Goal: Transaction & Acquisition: Purchase product/service

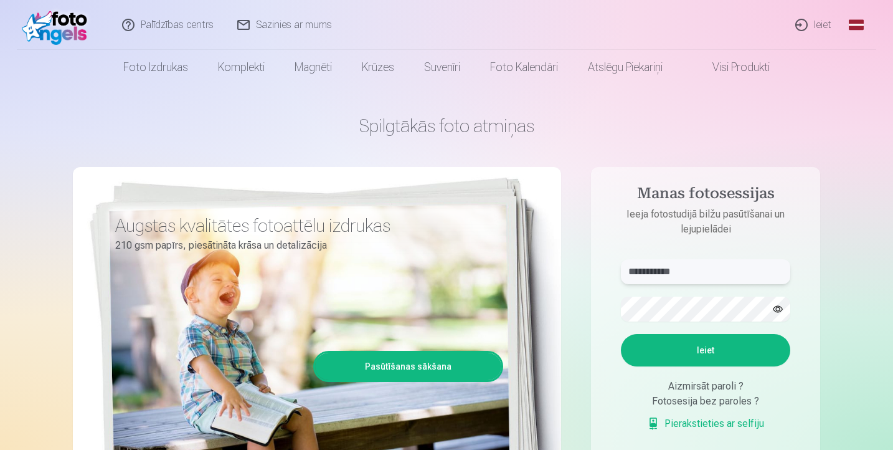
type input "**********"
click at [691, 344] on button "Ieiet" at bounding box center [705, 350] width 169 height 32
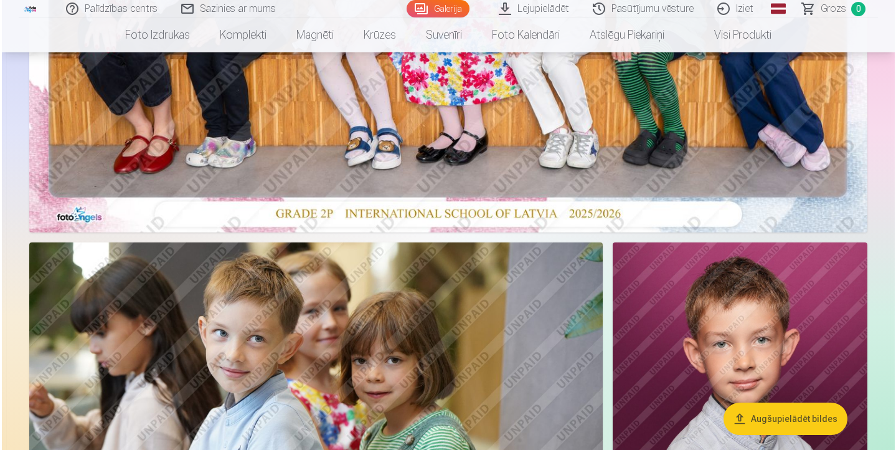
scroll to position [465, 0]
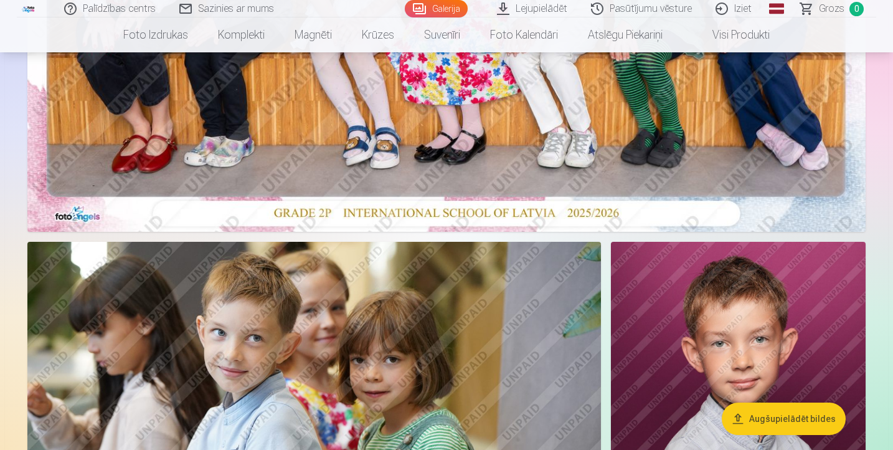
click at [800, 420] on button "Augšupielādēt bildes" at bounding box center [784, 418] width 124 height 32
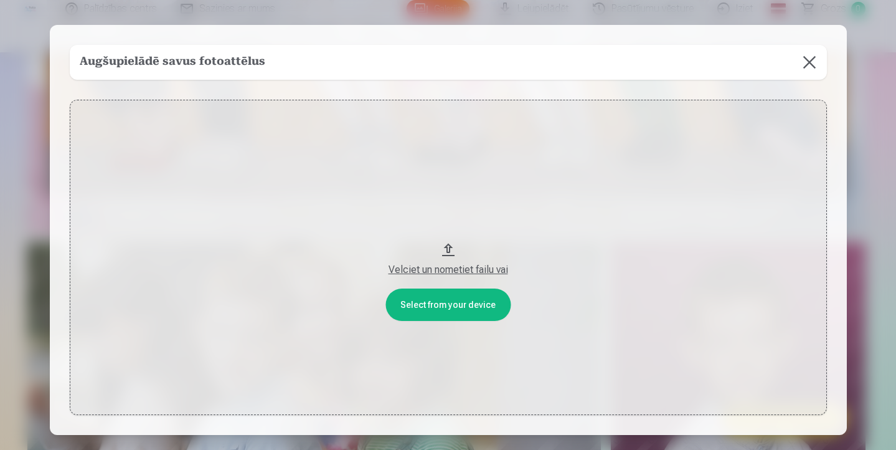
click at [803, 64] on button at bounding box center [809, 62] width 35 height 35
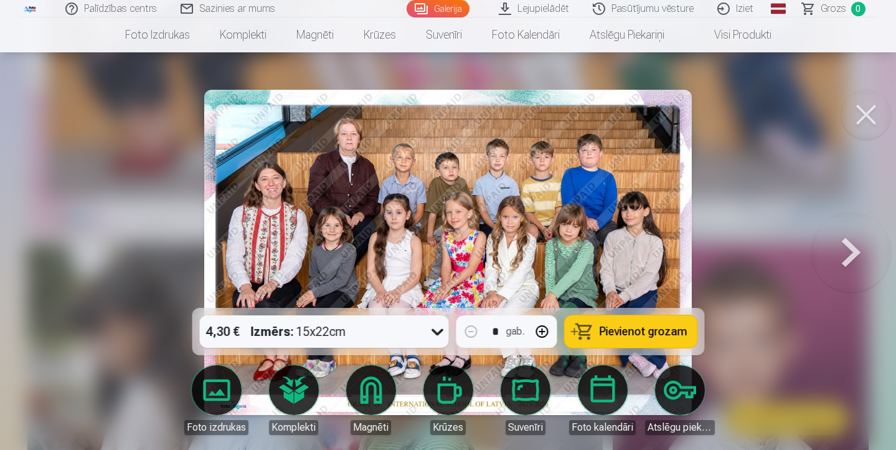
click at [438, 330] on icon at bounding box center [437, 331] width 20 height 20
click at [555, 9] on link "Lejupielādēt" at bounding box center [535, 8] width 94 height 17
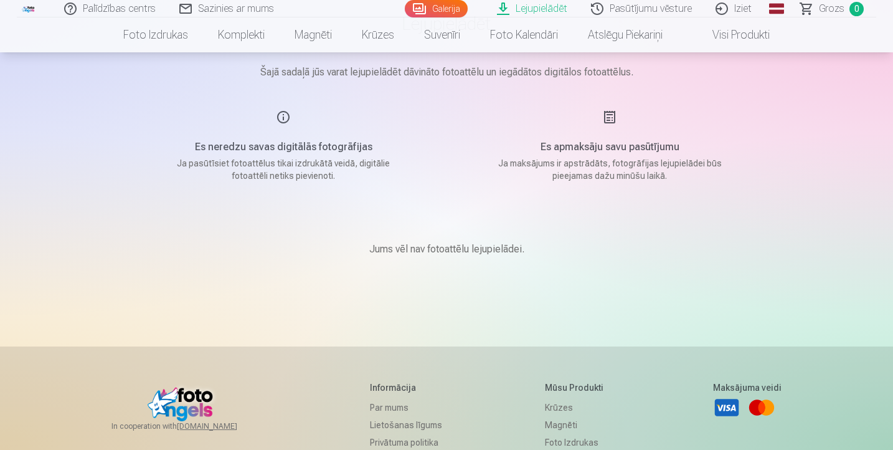
scroll to position [129, 0]
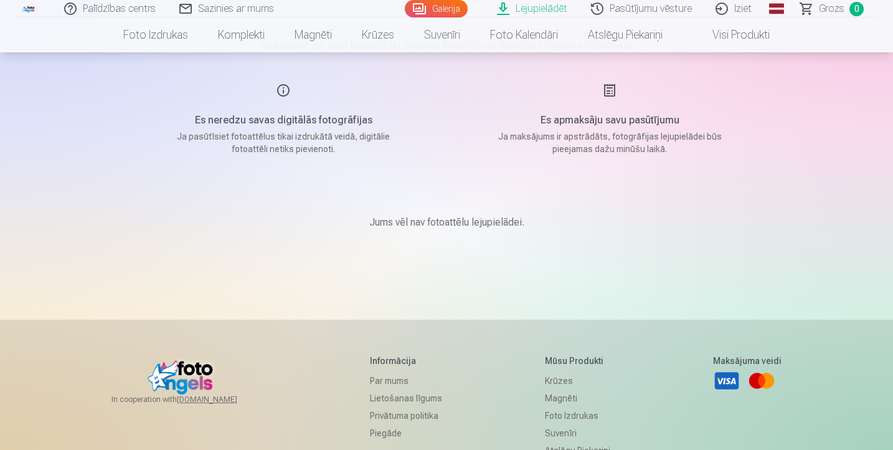
click at [450, 7] on link "Galerija" at bounding box center [436, 8] width 63 height 17
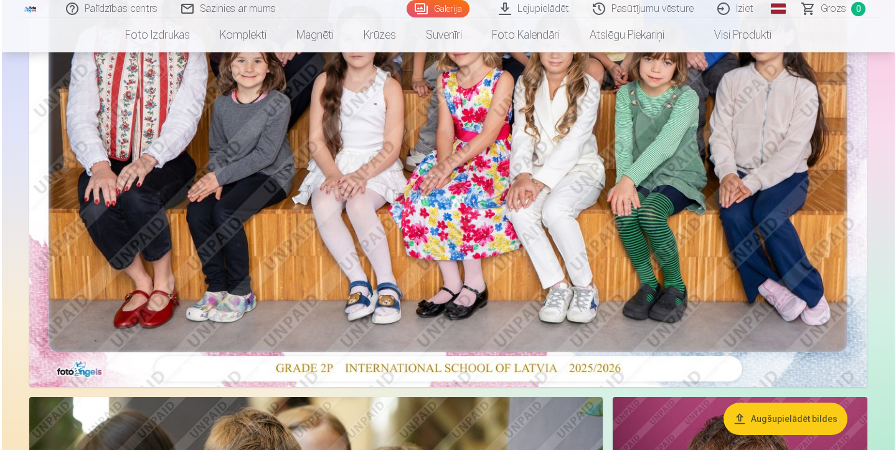
scroll to position [319, 0]
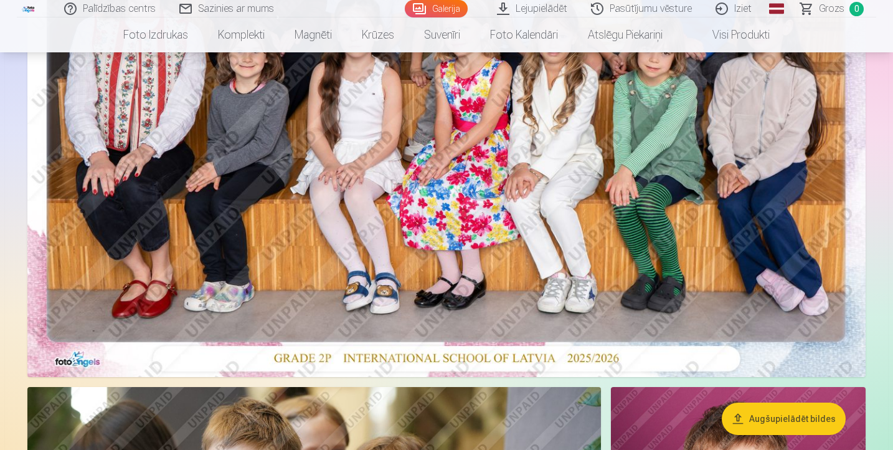
click at [525, 257] on img at bounding box center [446, 97] width 838 height 559
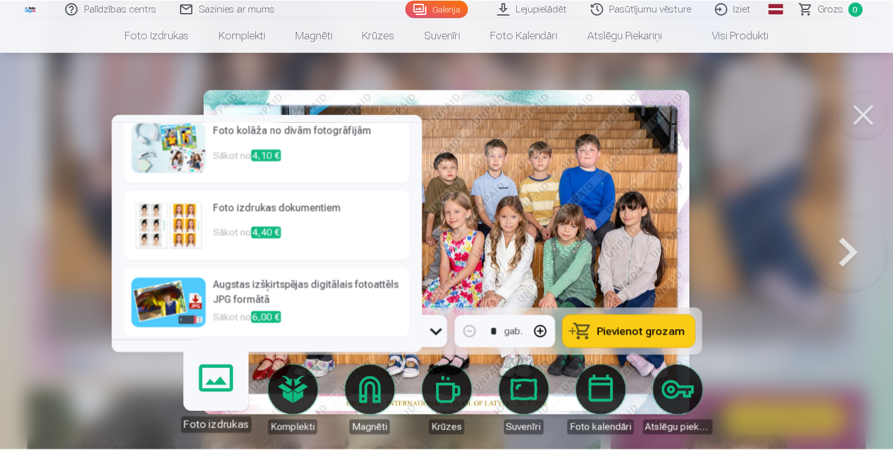
scroll to position [166, 0]
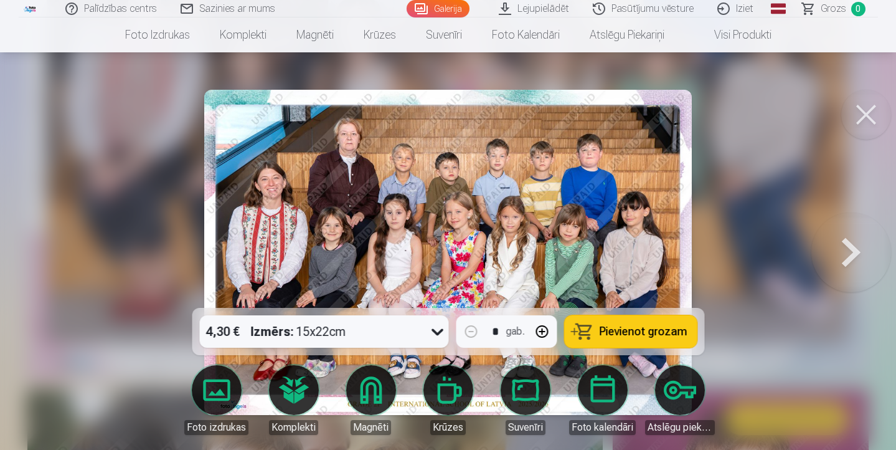
click at [434, 332] on icon at bounding box center [437, 331] width 20 height 20
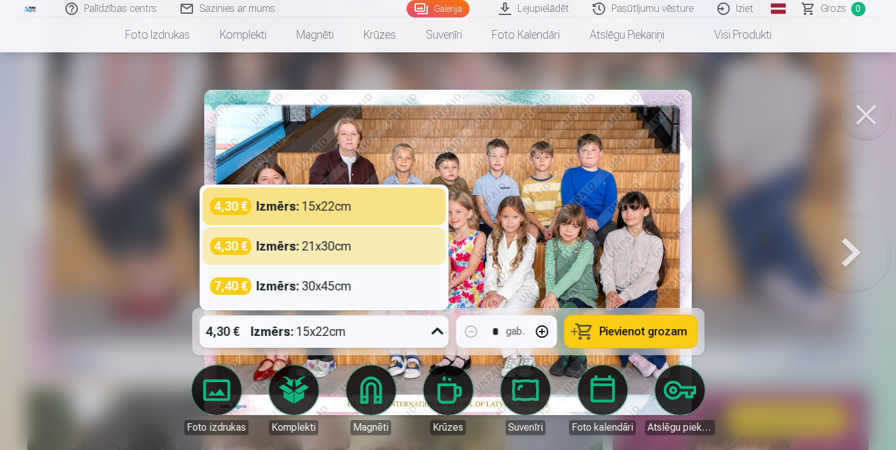
click at [811, 163] on div at bounding box center [448, 225] width 896 height 450
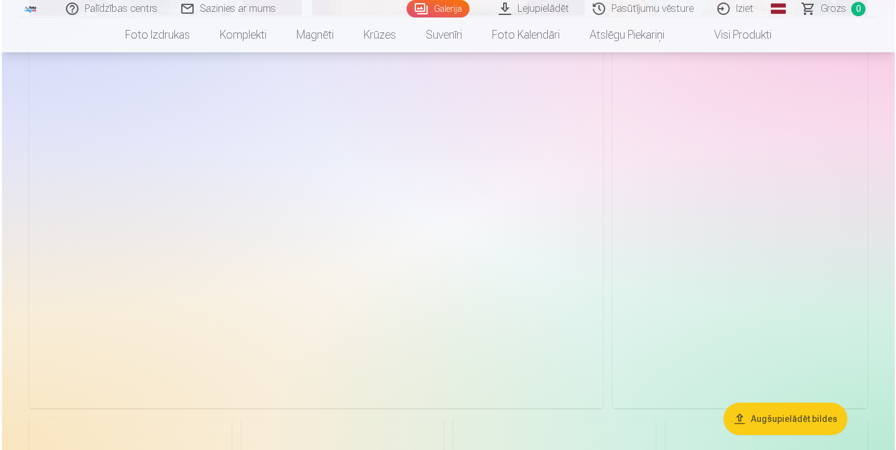
scroll to position [1495, 0]
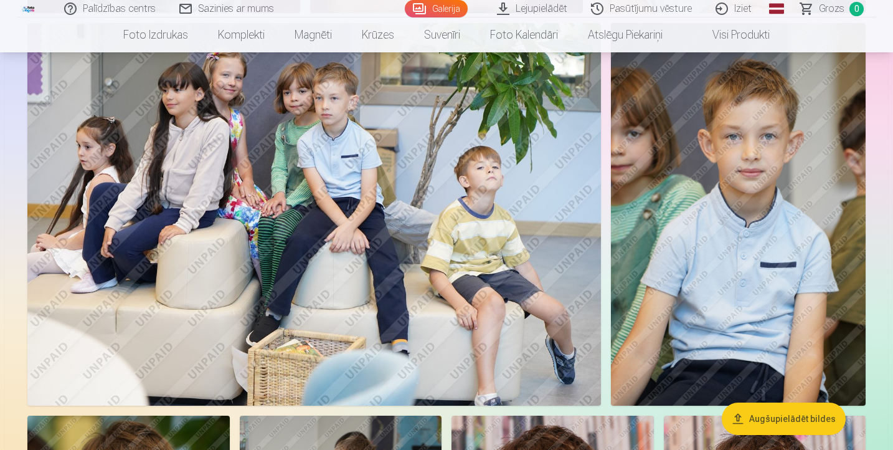
click at [739, 210] on img at bounding box center [738, 214] width 255 height 382
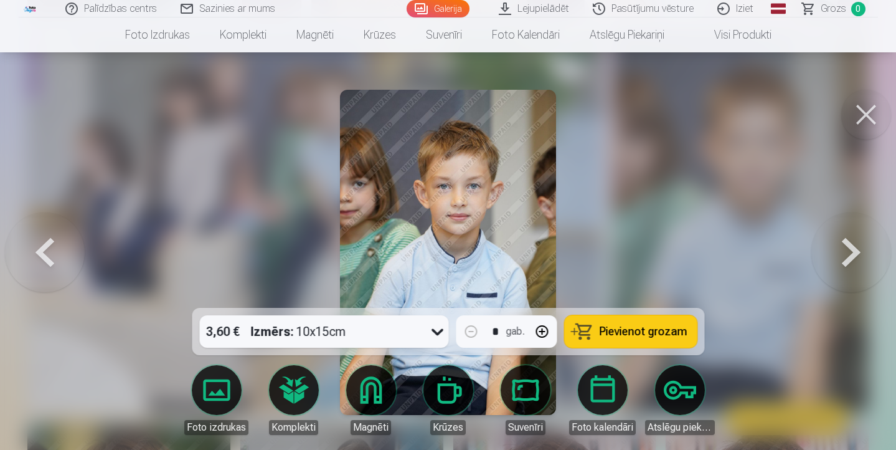
click at [417, 152] on img at bounding box center [448, 252] width 217 height 325
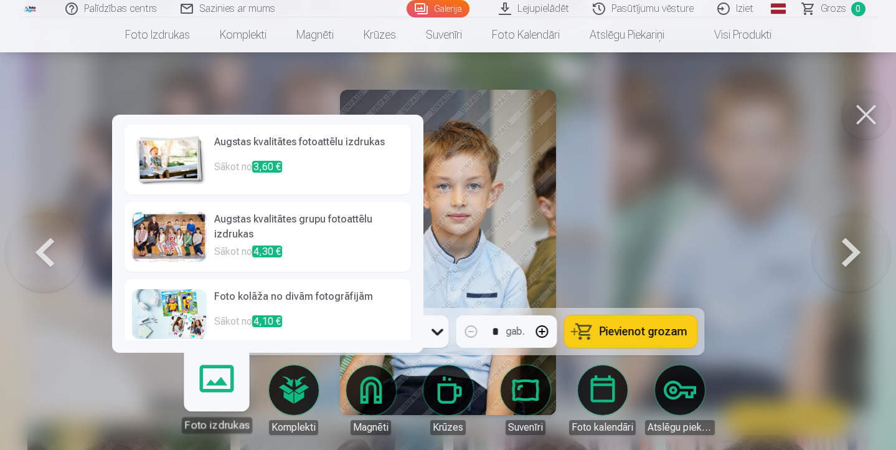
click at [225, 397] on link "Foto izdrukas" at bounding box center [216, 394] width 77 height 77
click at [296, 392] on link "Komplekti" at bounding box center [294, 400] width 70 height 70
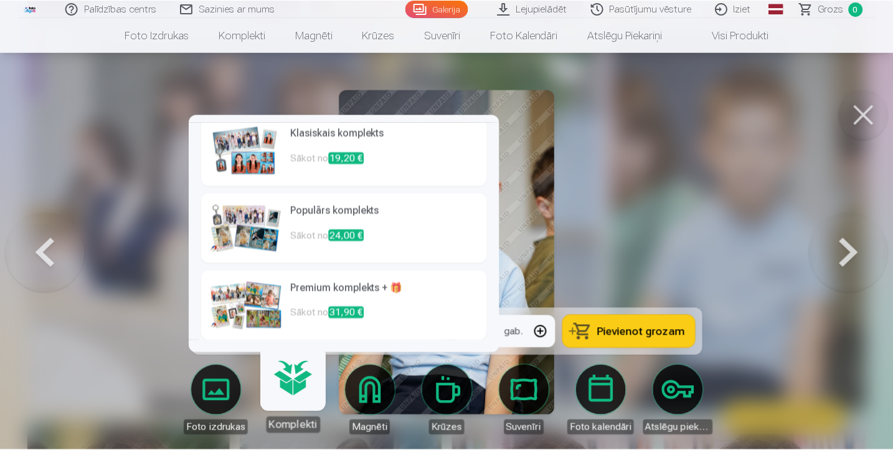
scroll to position [88, 0]
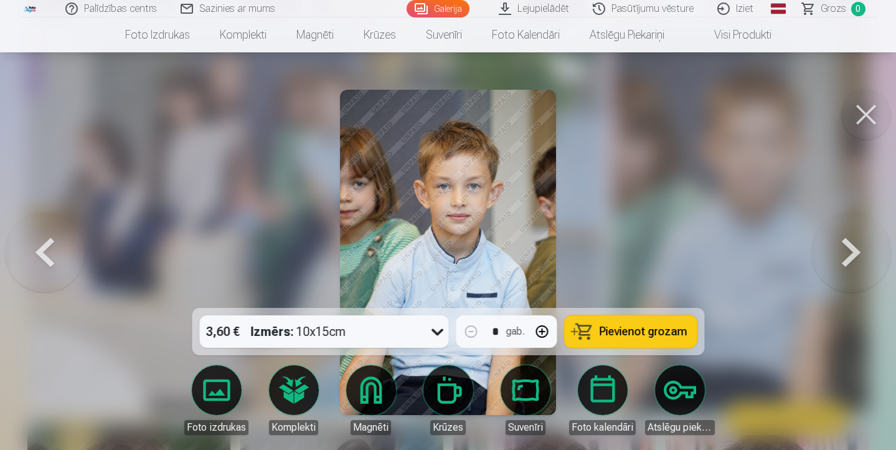
click at [868, 115] on button at bounding box center [866, 115] width 50 height 50
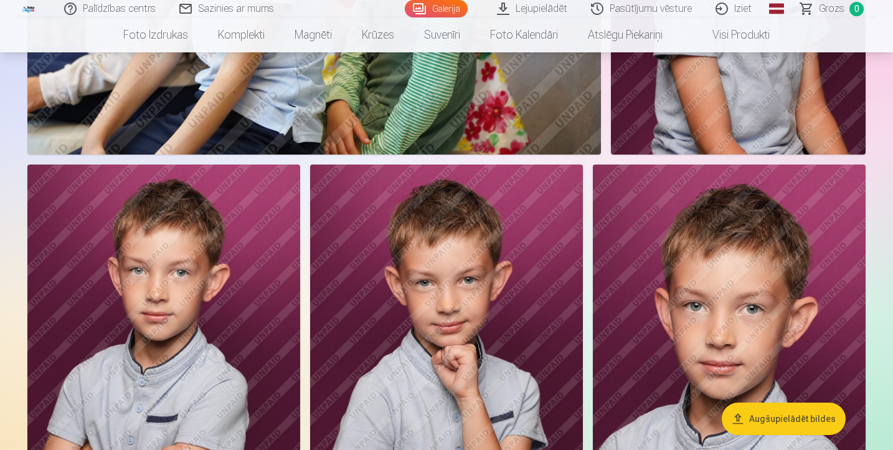
scroll to position [897, 0]
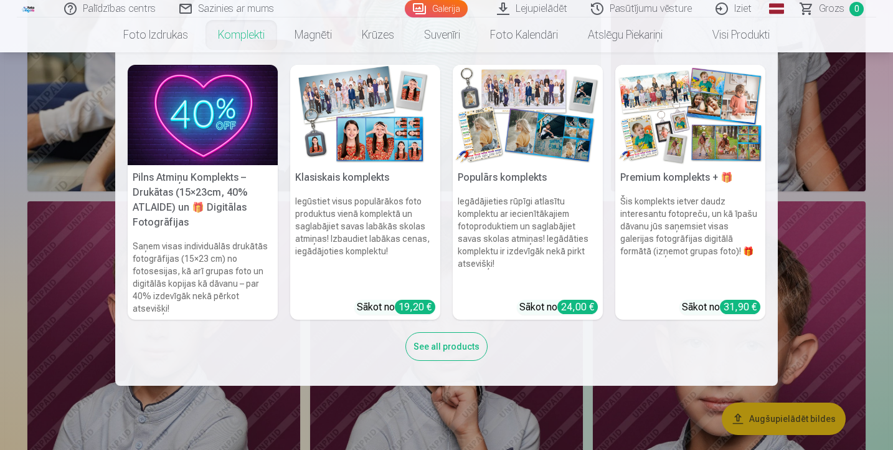
click at [439, 346] on div "See all products" at bounding box center [446, 346] width 82 height 29
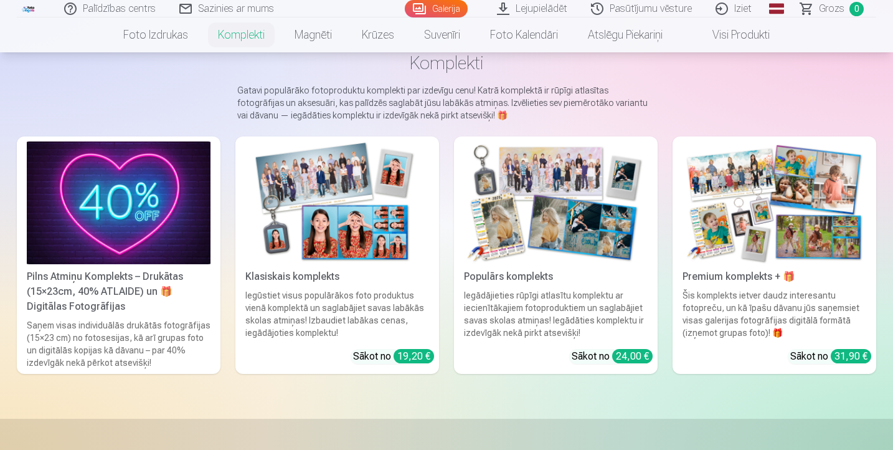
scroll to position [75, 0]
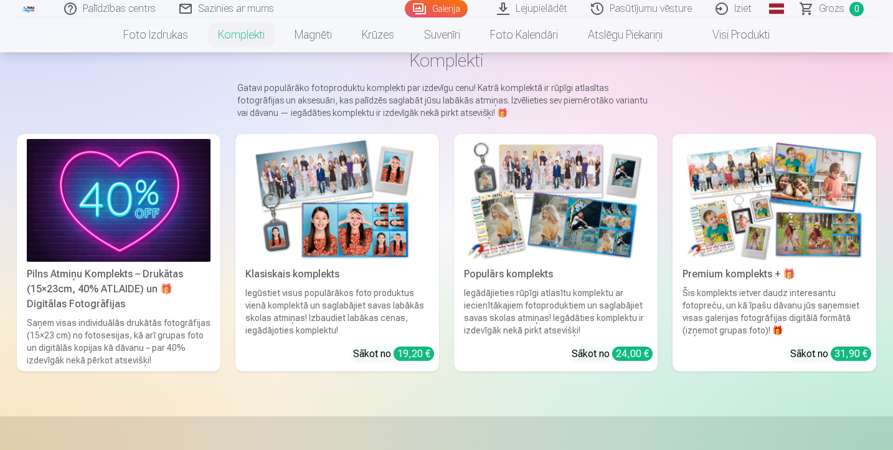
click at [752, 308] on div "Šis komplekts ietver daudz interesantu fotopreču, un kā īpašu dāvanu jūs saņems…" at bounding box center [775, 311] width 194 height 50
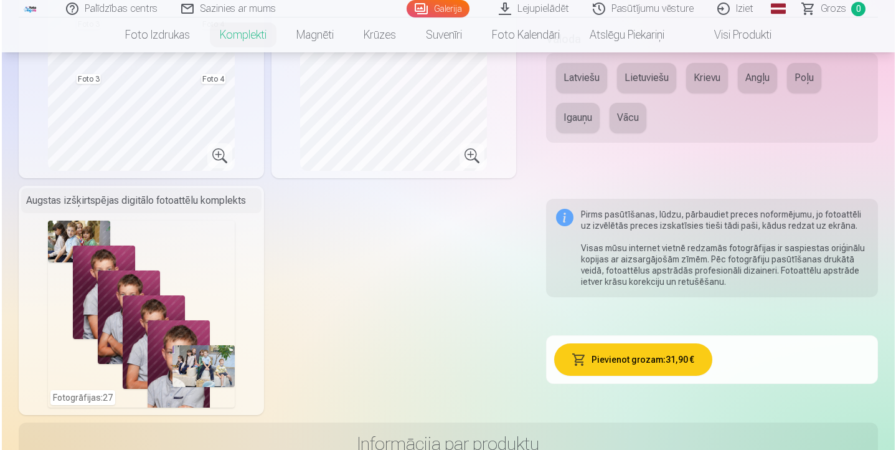
scroll to position [656, 0]
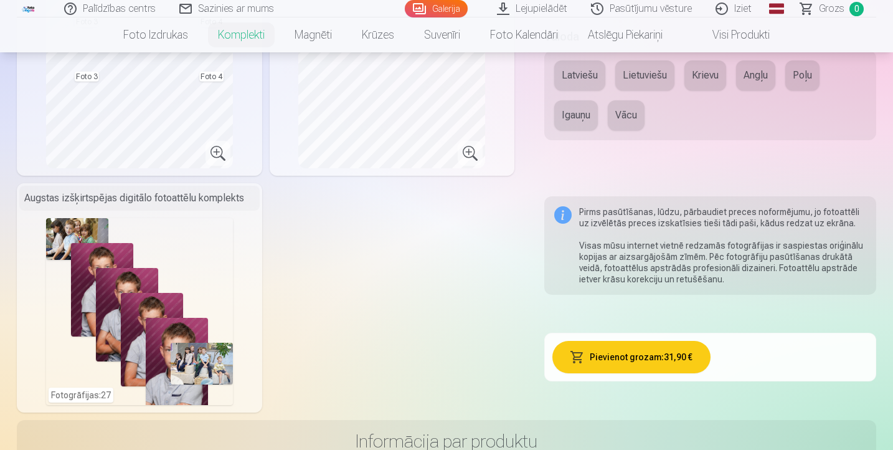
click at [199, 227] on div "Fotogrāfijas : 27" at bounding box center [139, 311] width 187 height 187
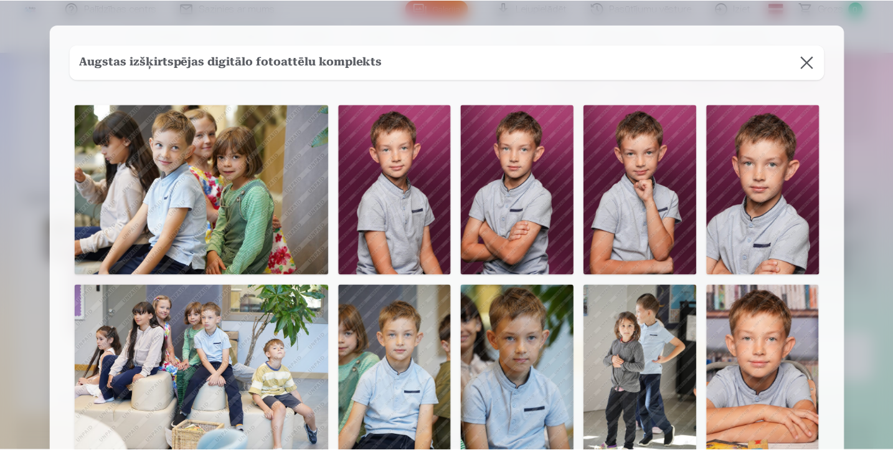
scroll to position [0, 0]
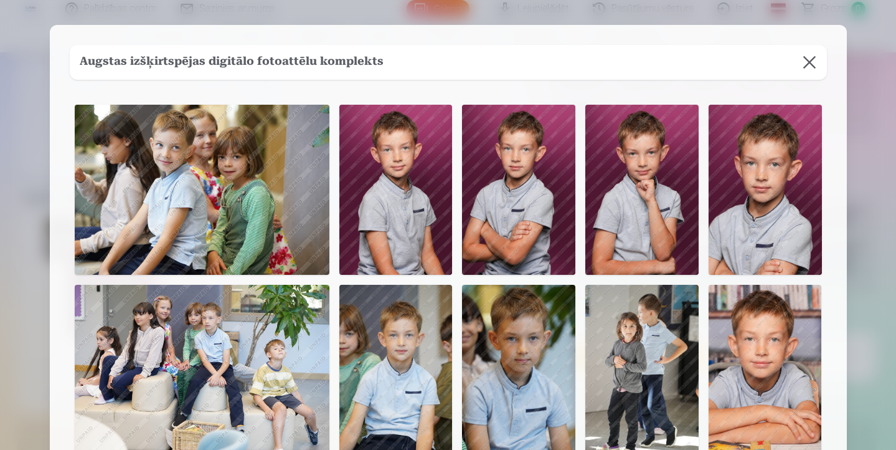
click at [808, 60] on button at bounding box center [809, 62] width 35 height 35
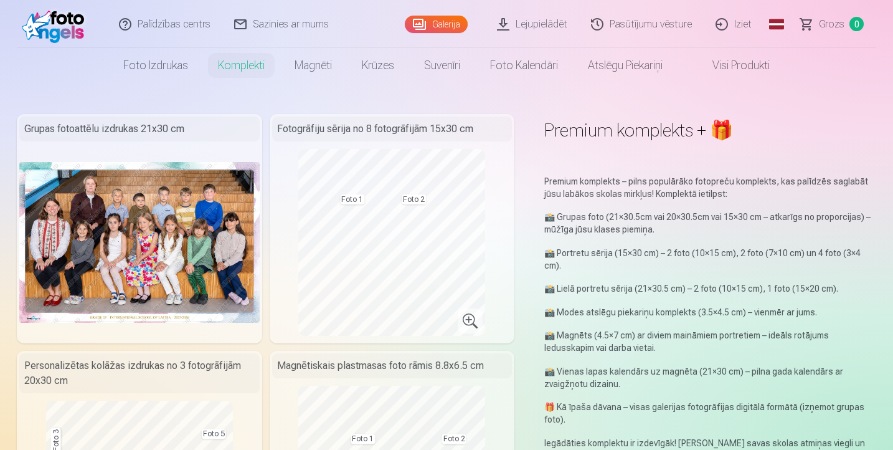
scroll to position [4, 0]
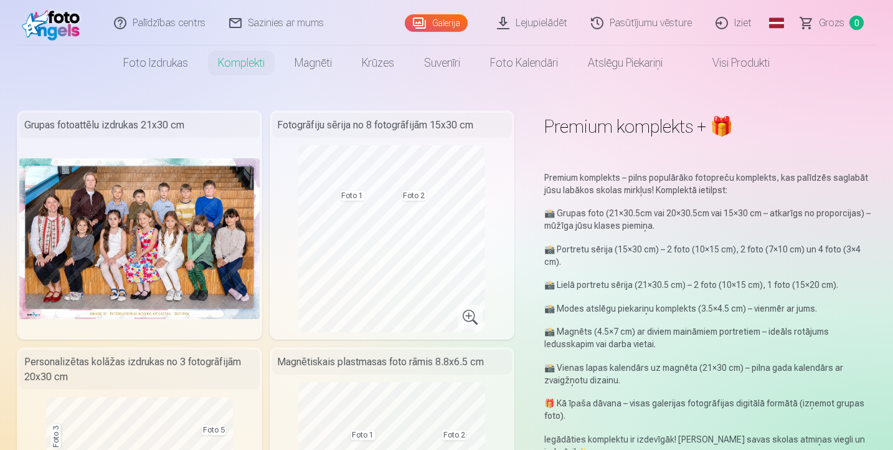
click at [157, 245] on img at bounding box center [139, 238] width 240 height 160
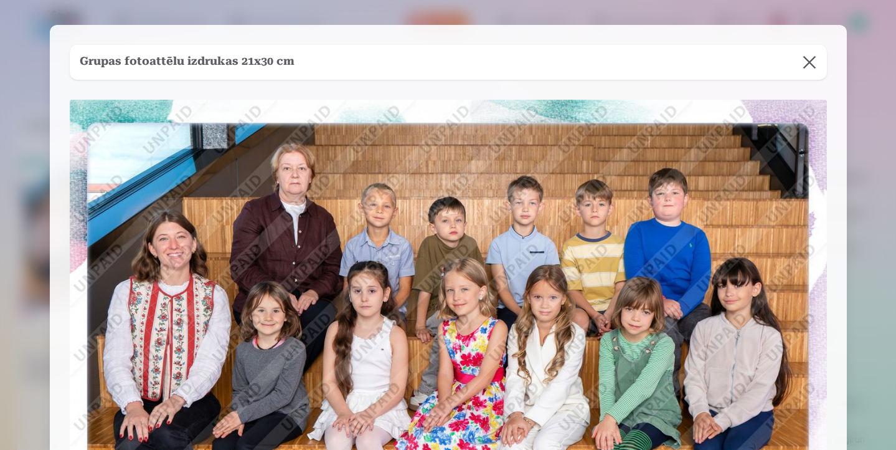
click at [808, 61] on button at bounding box center [809, 62] width 35 height 35
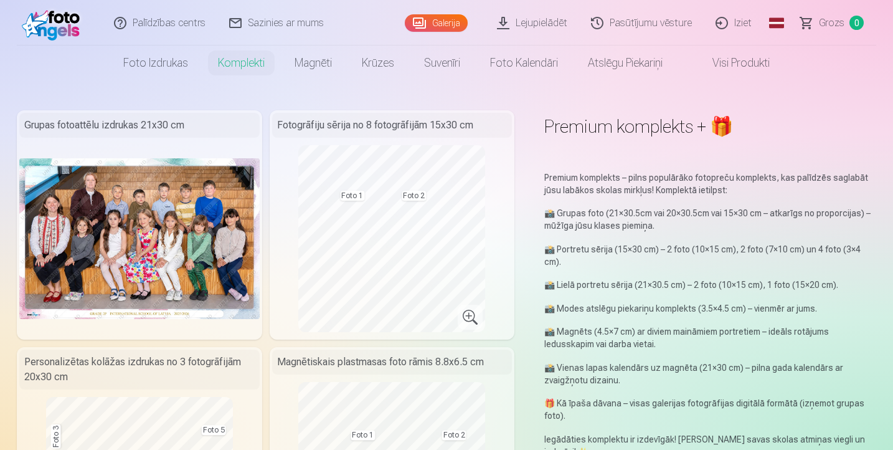
click at [149, 280] on img at bounding box center [139, 238] width 240 height 160
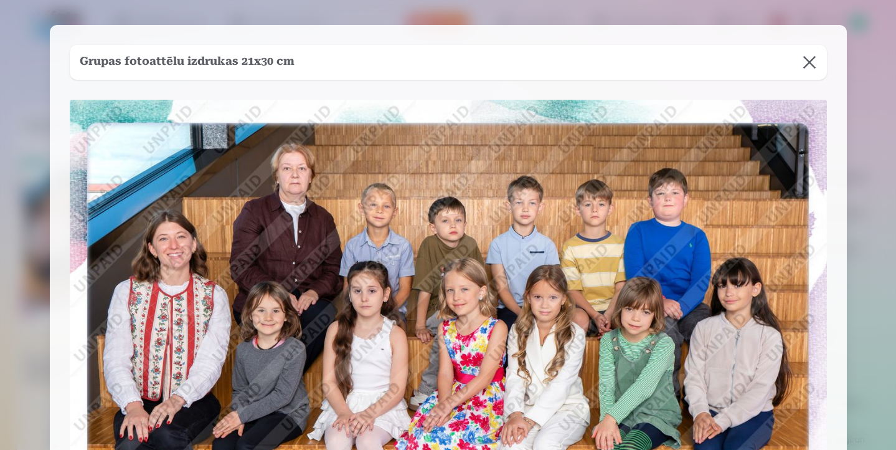
click at [816, 58] on button at bounding box center [809, 62] width 35 height 35
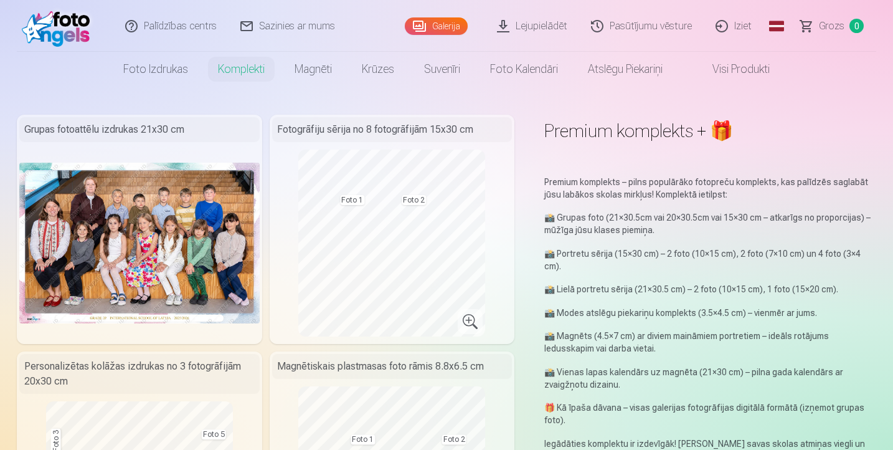
scroll to position [0, 0]
click at [453, 25] on link "Galerija" at bounding box center [436, 24] width 63 height 17
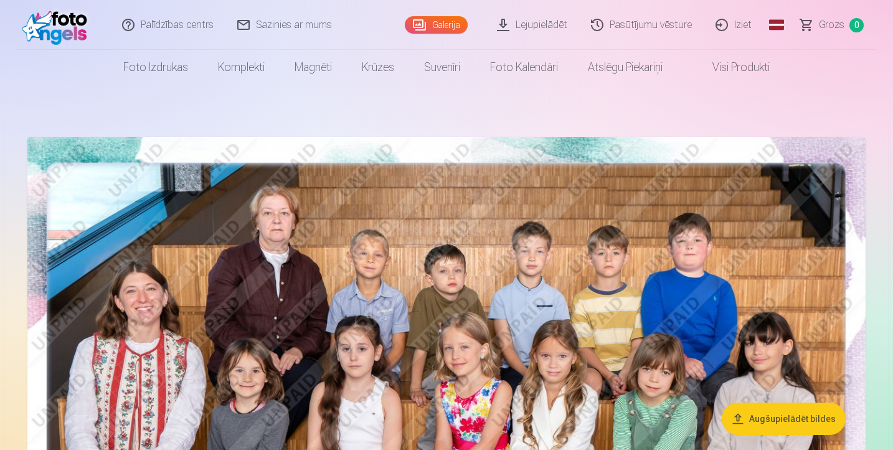
click at [503, 280] on img at bounding box center [446, 416] width 838 height 559
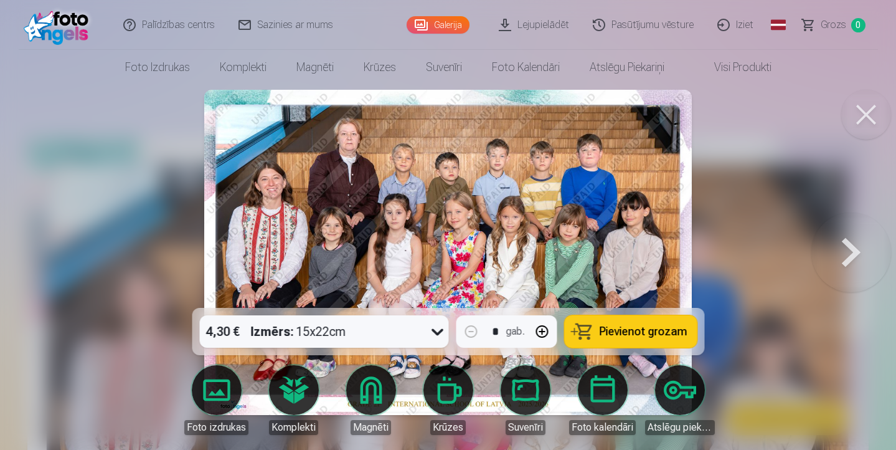
click at [762, 63] on link "Visi produkti" at bounding box center [732, 67] width 107 height 35
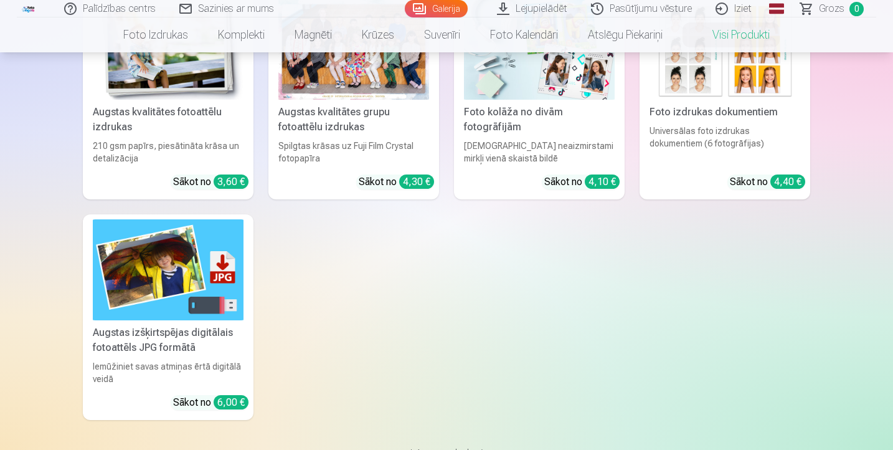
scroll to position [168, 0]
click at [155, 339] on div "Augstas izšķirtspējas digitālais fotoattēls JPG formātā" at bounding box center [168, 339] width 161 height 30
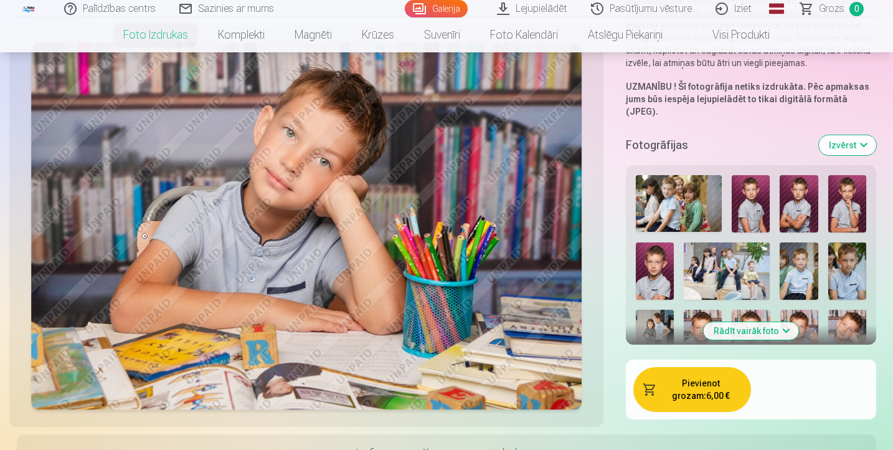
scroll to position [252, 0]
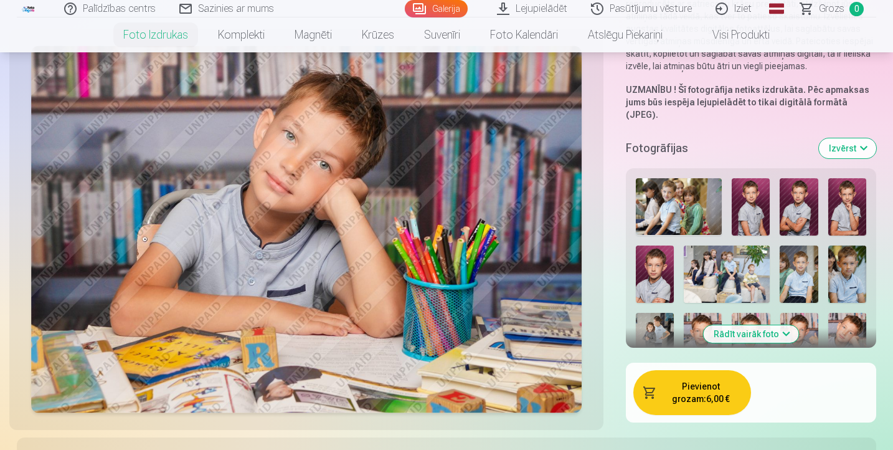
click at [699, 375] on button "Pievienot grozam : 6,00 €" at bounding box center [692, 392] width 118 height 45
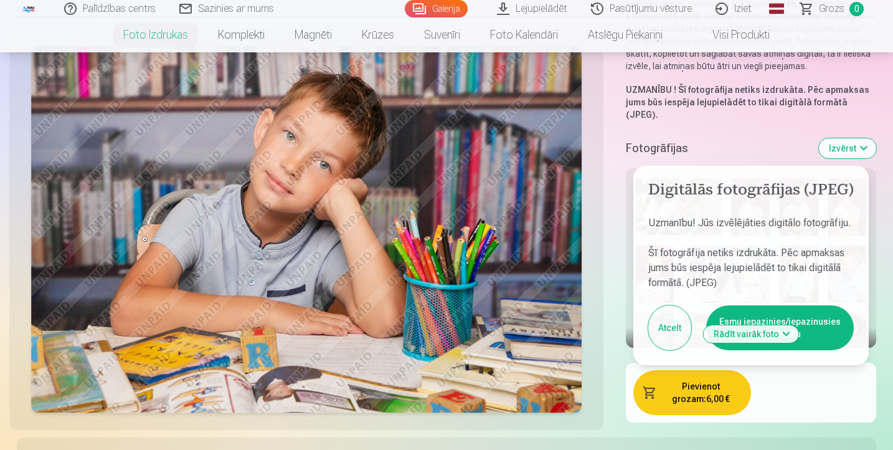
click at [744, 305] on button "Esmu iepazinies/iepazinusies un piekrītu" at bounding box center [780, 327] width 148 height 45
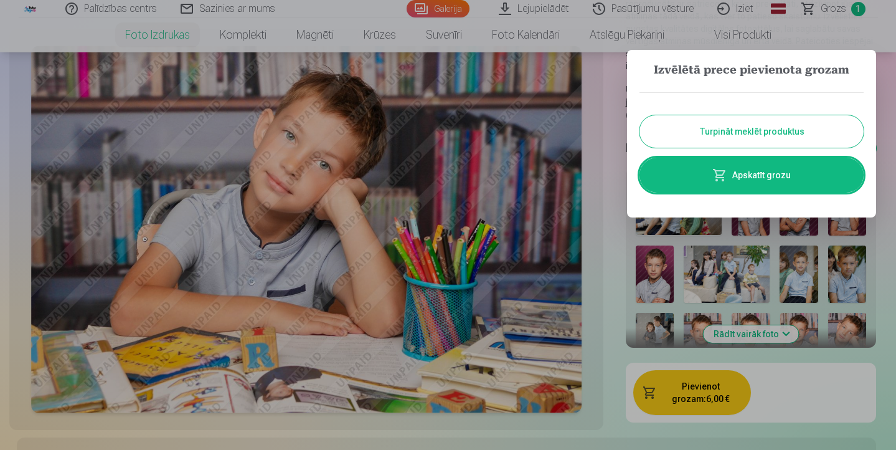
click at [755, 126] on button "Turpināt meklēt produktus" at bounding box center [752, 131] width 224 height 32
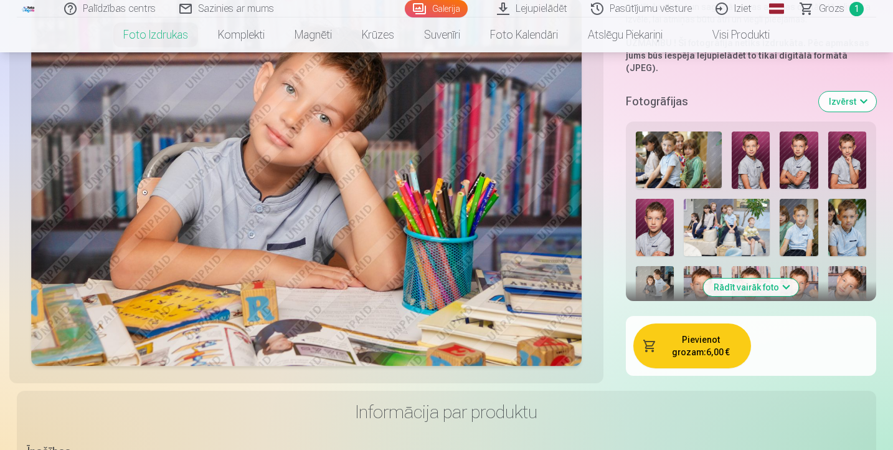
scroll to position [298, 0]
click at [757, 278] on button "Rādīt vairāk foto" at bounding box center [751, 286] width 95 height 17
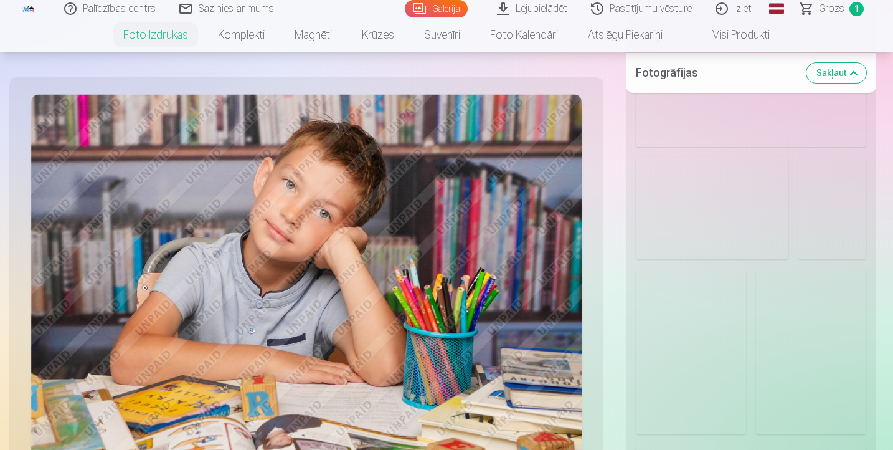
scroll to position [1607, 0]
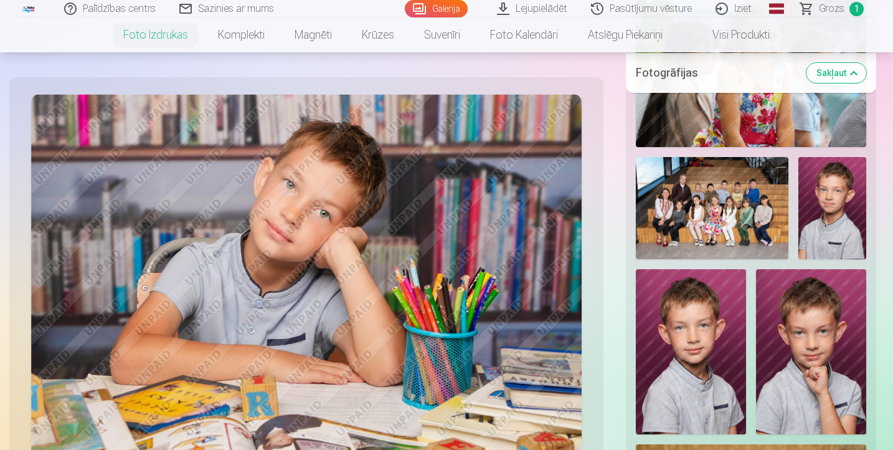
click at [729, 203] on img at bounding box center [712, 208] width 153 height 102
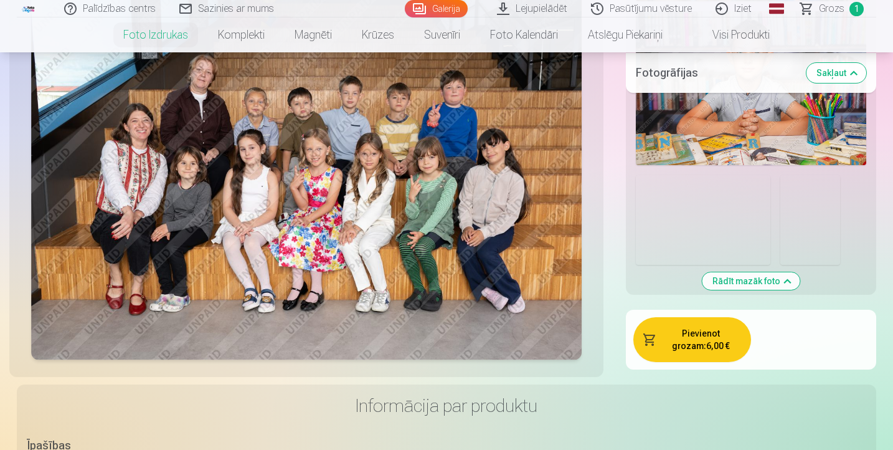
scroll to position [2177, 0]
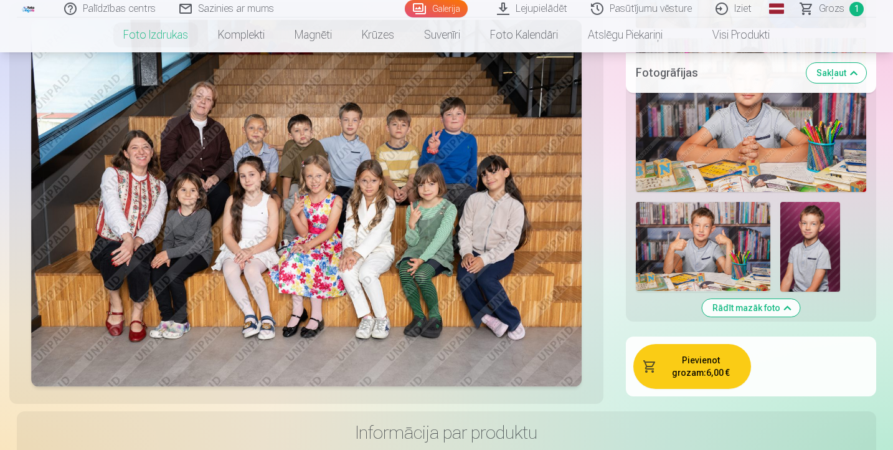
click at [708, 350] on button "Pievienot grozam : 6,00 €" at bounding box center [692, 366] width 118 height 45
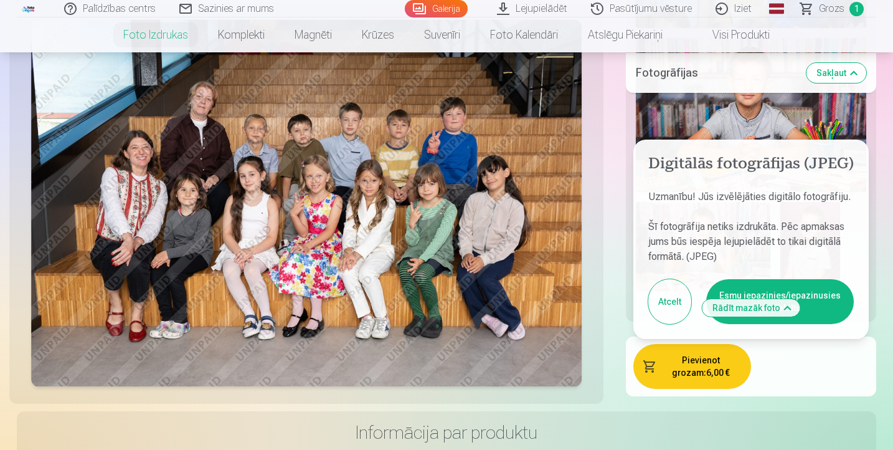
click at [757, 280] on button "Esmu iepazinies/iepazinusies un piekrītu" at bounding box center [780, 301] width 148 height 45
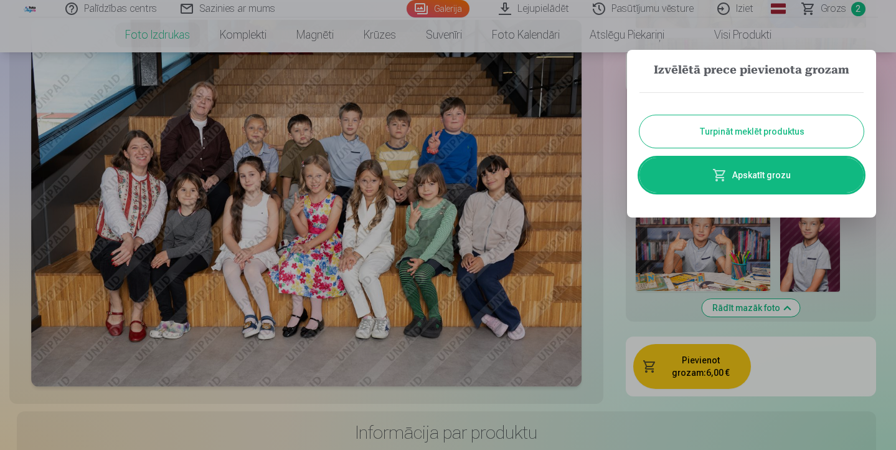
click at [734, 133] on button "Turpināt meklēt produktus" at bounding box center [752, 131] width 224 height 32
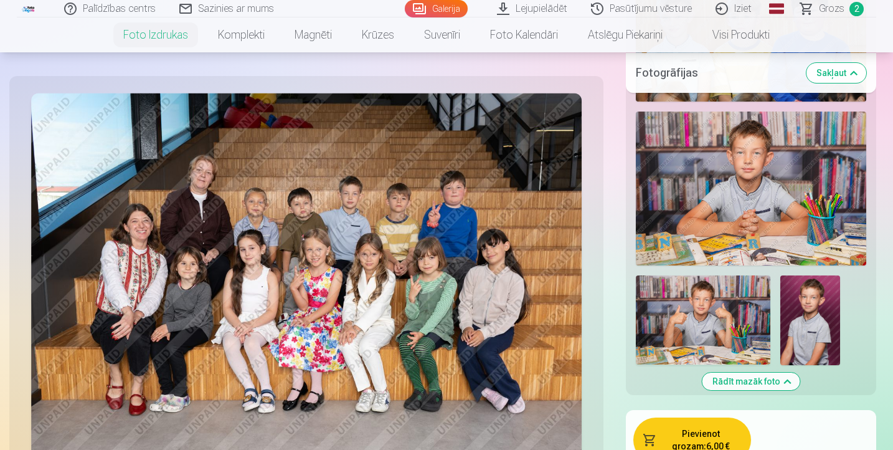
scroll to position [2098, 0]
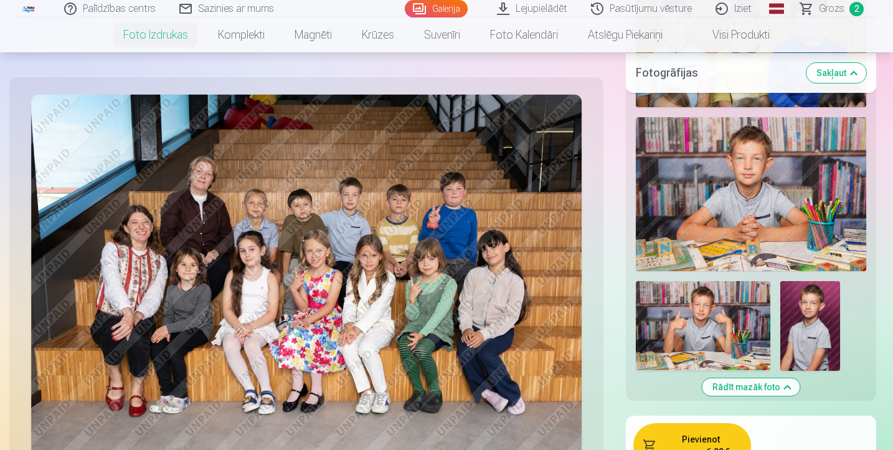
click at [762, 185] on img at bounding box center [751, 194] width 230 height 154
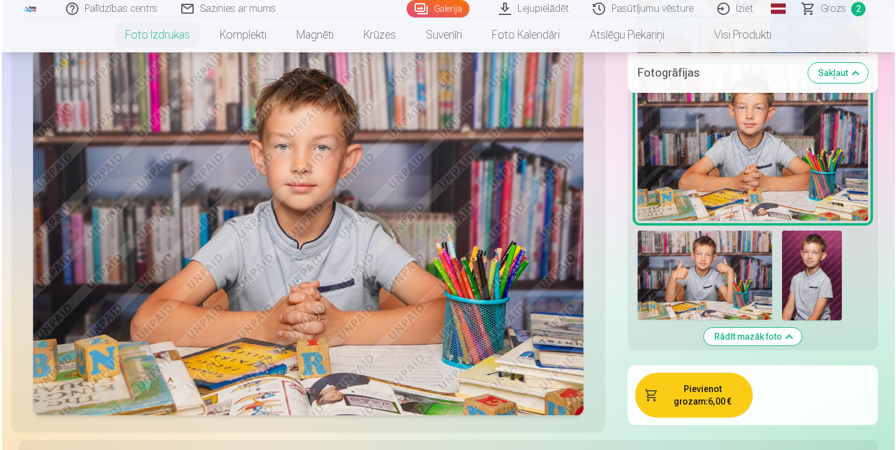
scroll to position [2152, 0]
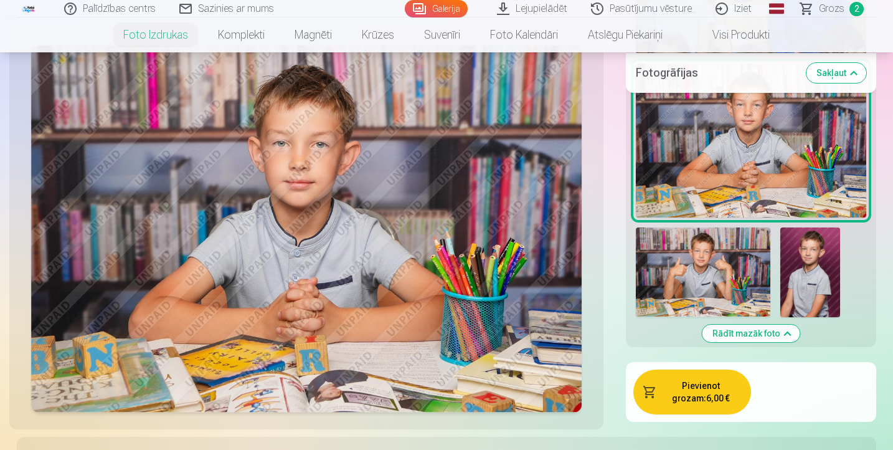
click at [699, 376] on button "Pievienot grozam : 6,00 €" at bounding box center [692, 391] width 118 height 45
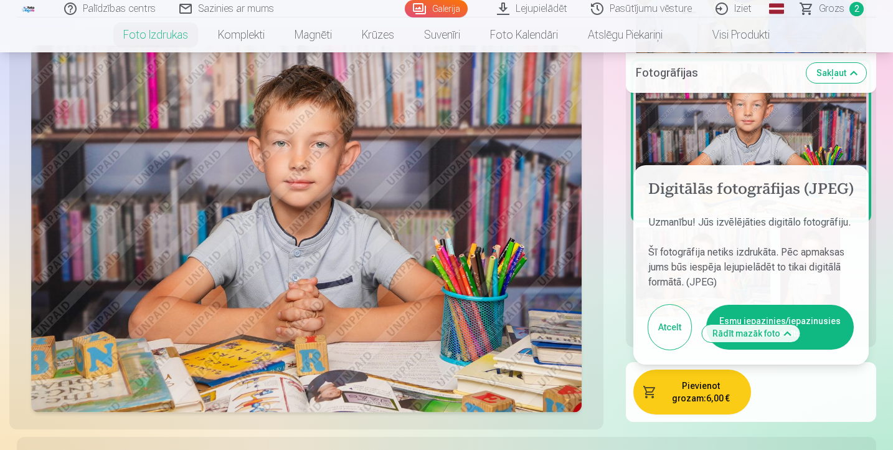
click at [780, 305] on button "Esmu iepazinies/iepazinusies un piekrītu" at bounding box center [780, 327] width 148 height 45
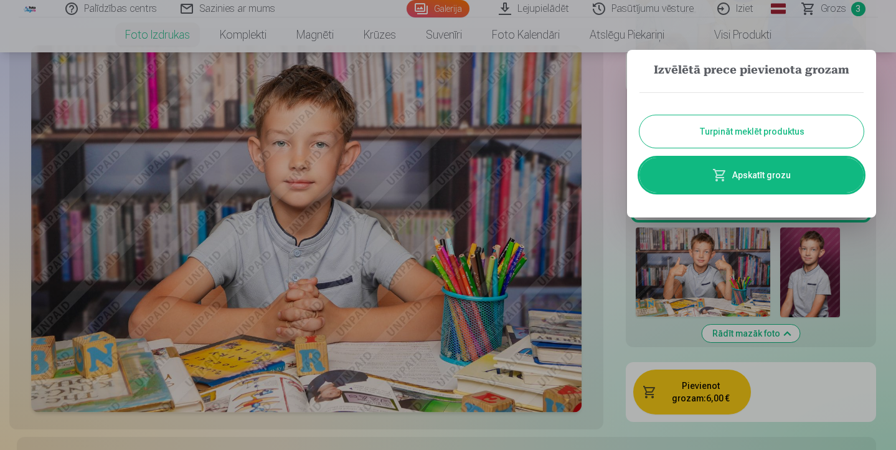
click at [750, 177] on link "Apskatīt grozu" at bounding box center [752, 175] width 224 height 35
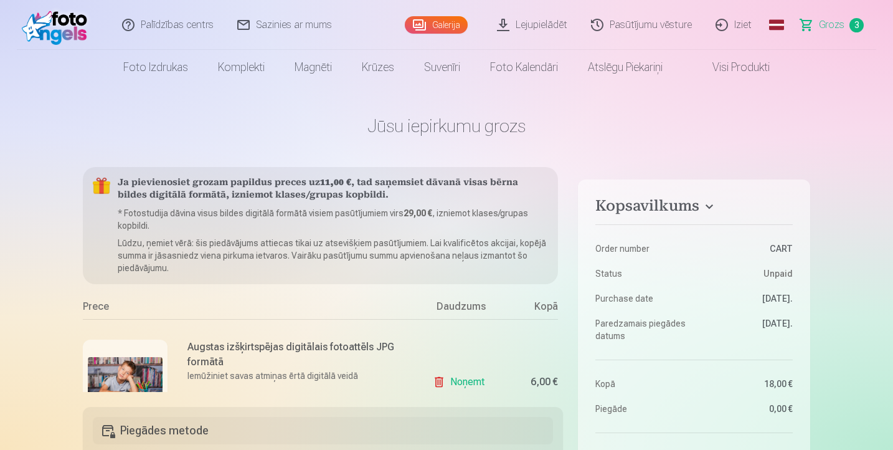
click at [142, 359] on img at bounding box center [125, 382] width 75 height 50
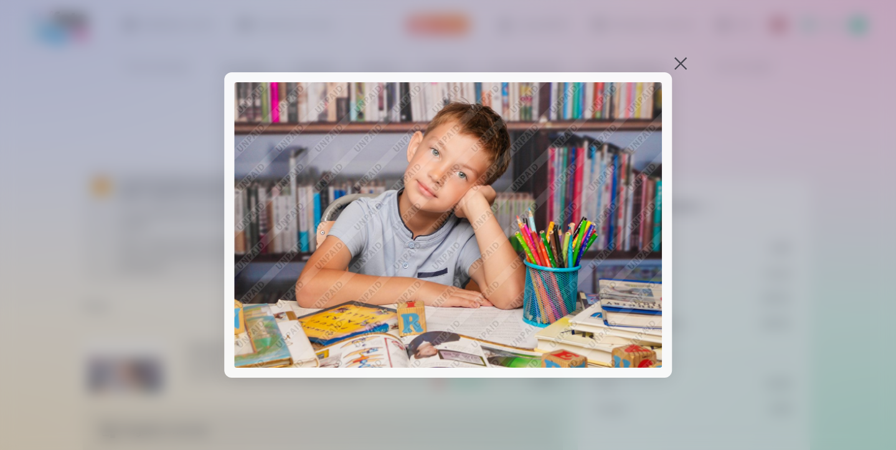
click at [678, 64] on button at bounding box center [680, 63] width 17 height 17
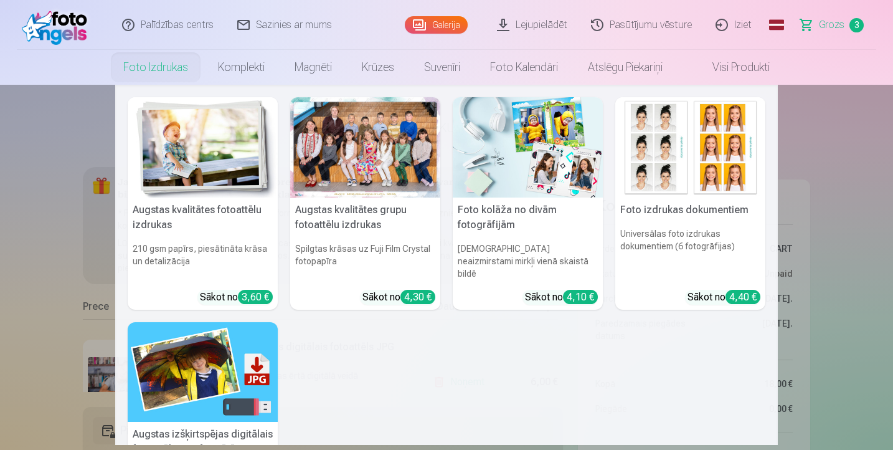
click at [189, 331] on img at bounding box center [203, 372] width 150 height 100
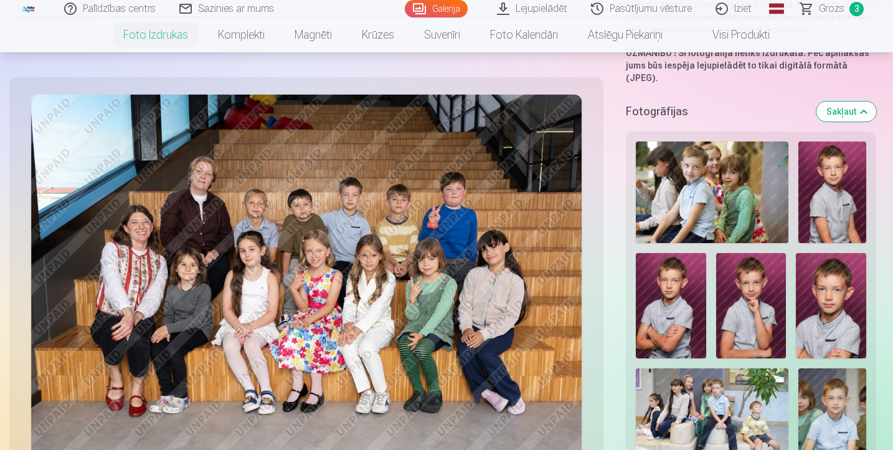
scroll to position [290, 0]
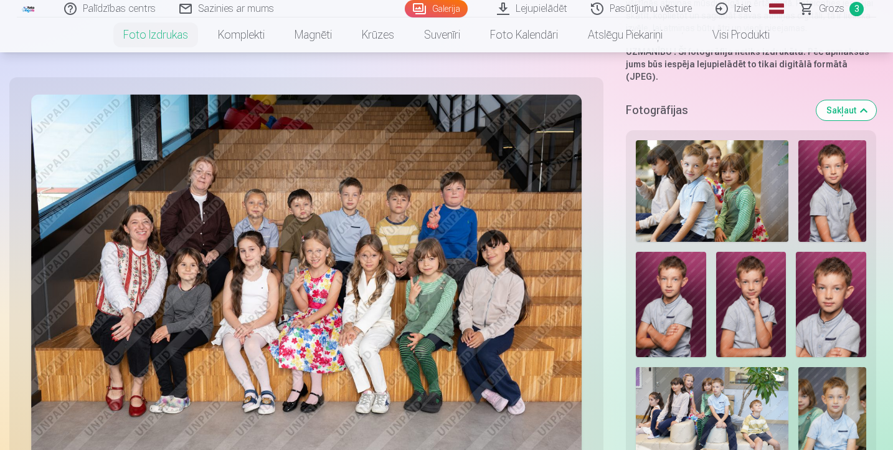
click at [833, 397] on img at bounding box center [832, 418] width 68 height 102
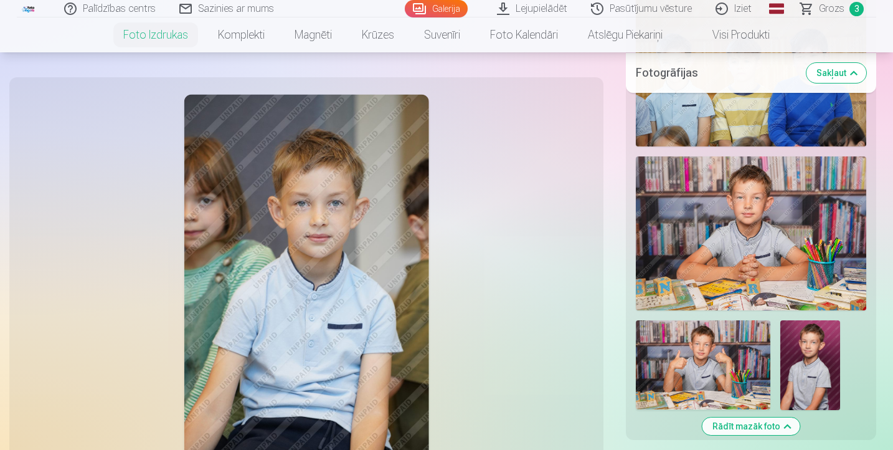
scroll to position [2060, 0]
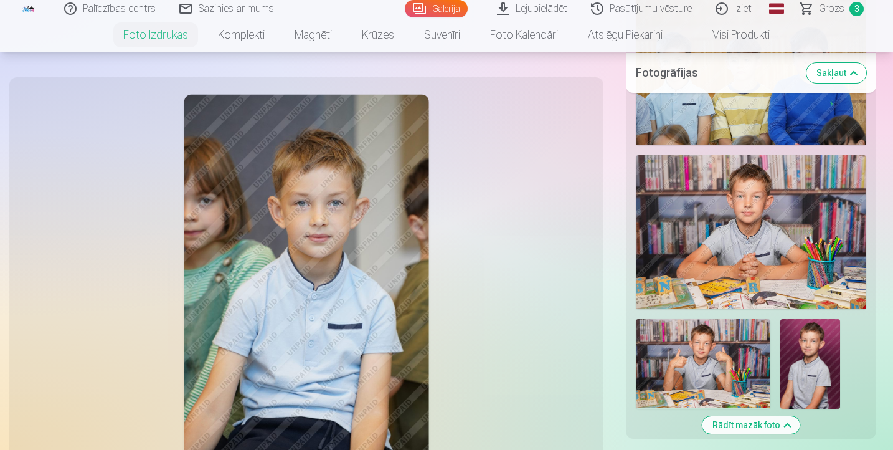
click at [706, 352] on img at bounding box center [703, 364] width 135 height 90
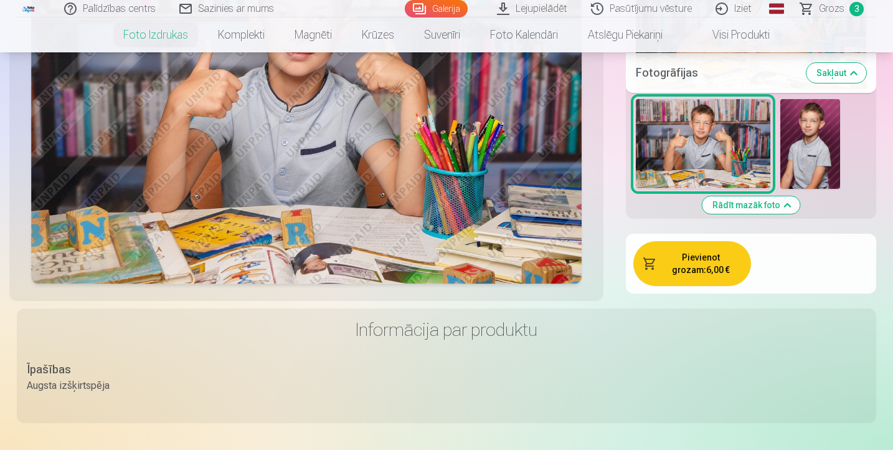
scroll to position [2286, 0]
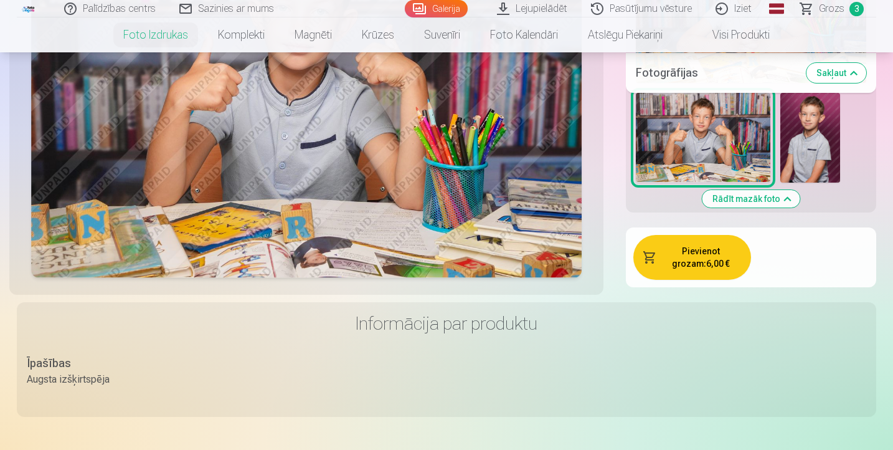
click at [707, 235] on button "Pievienot grozam : 6,00 €" at bounding box center [692, 257] width 118 height 45
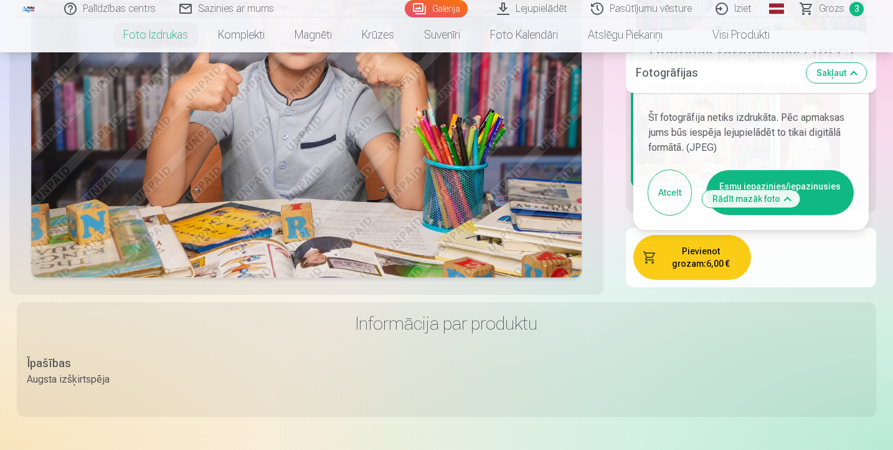
click at [797, 170] on button "Esmu iepazinies/iepazinusies un piekrītu" at bounding box center [780, 192] width 148 height 45
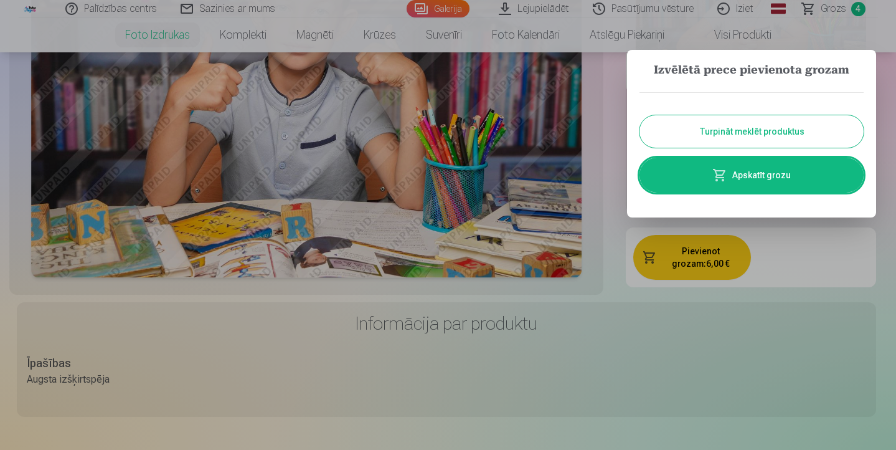
click at [701, 133] on button "Turpināt meklēt produktus" at bounding box center [752, 131] width 224 height 32
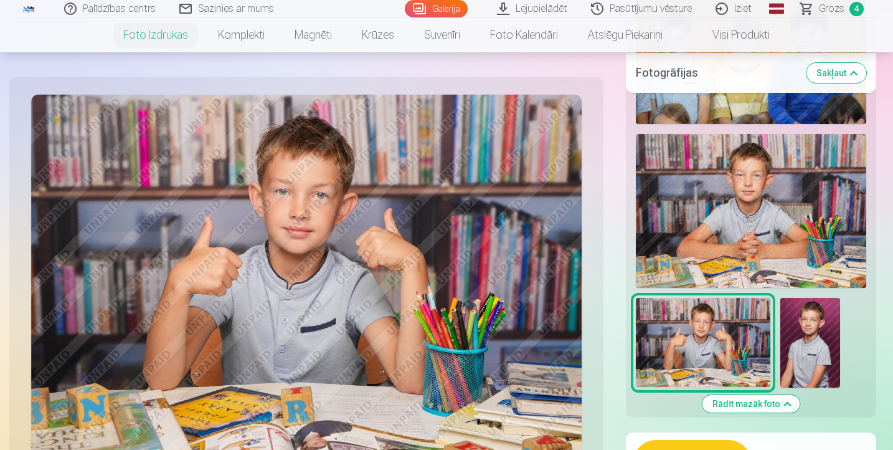
scroll to position [2065, 0]
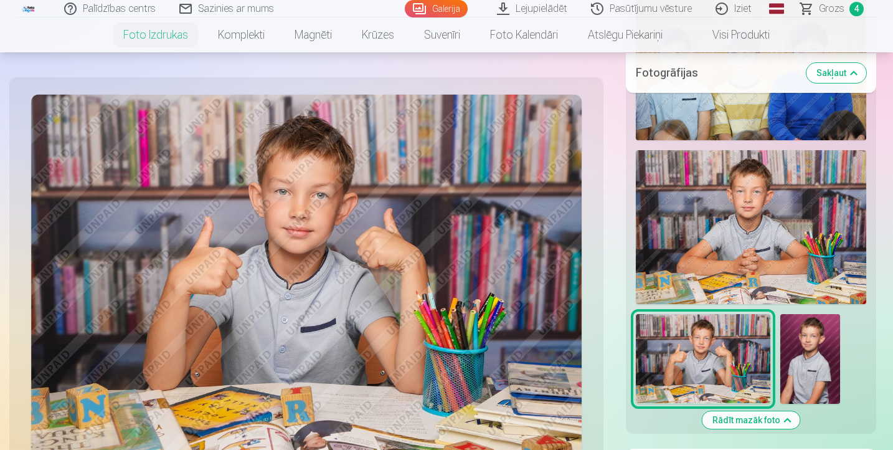
click at [810, 355] on img at bounding box center [810, 359] width 60 height 90
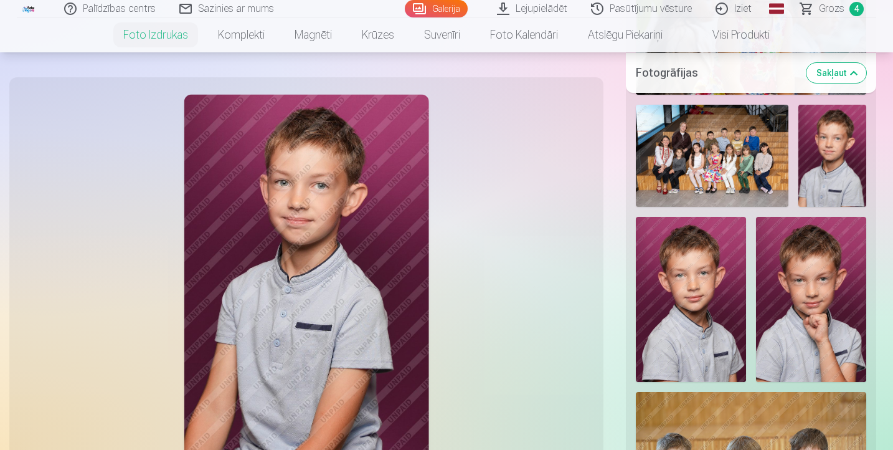
scroll to position [1658, 0]
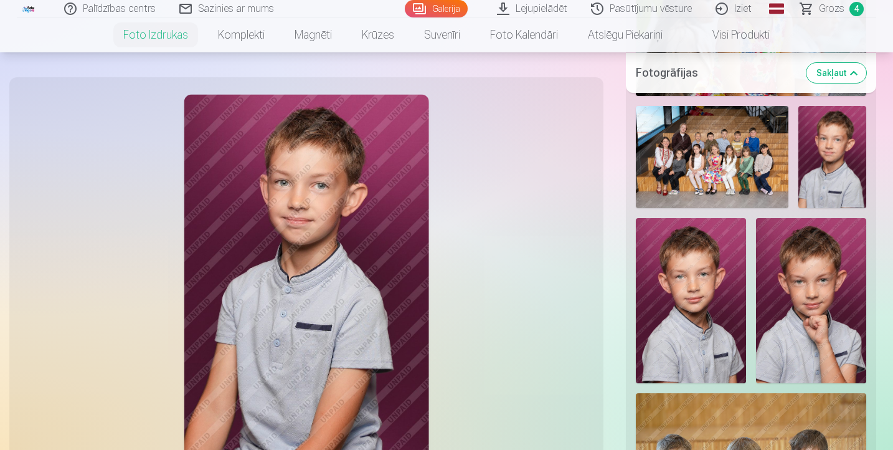
click at [683, 308] on img at bounding box center [691, 301] width 110 height 166
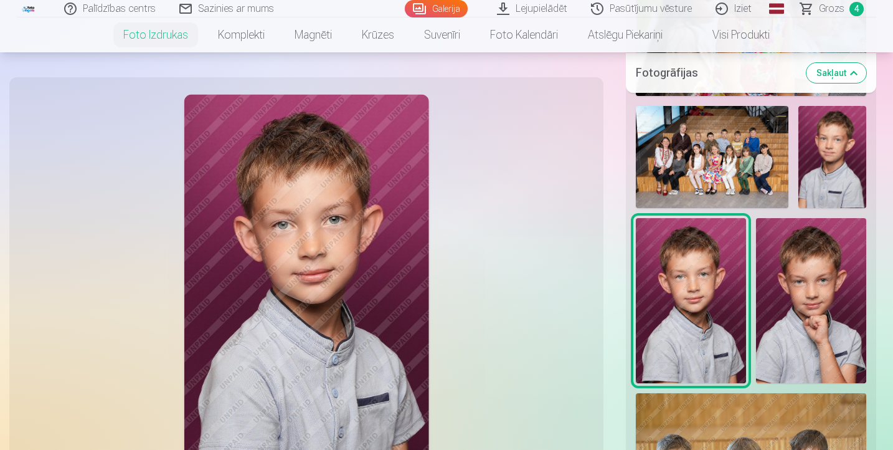
click at [811, 298] on img at bounding box center [811, 301] width 110 height 166
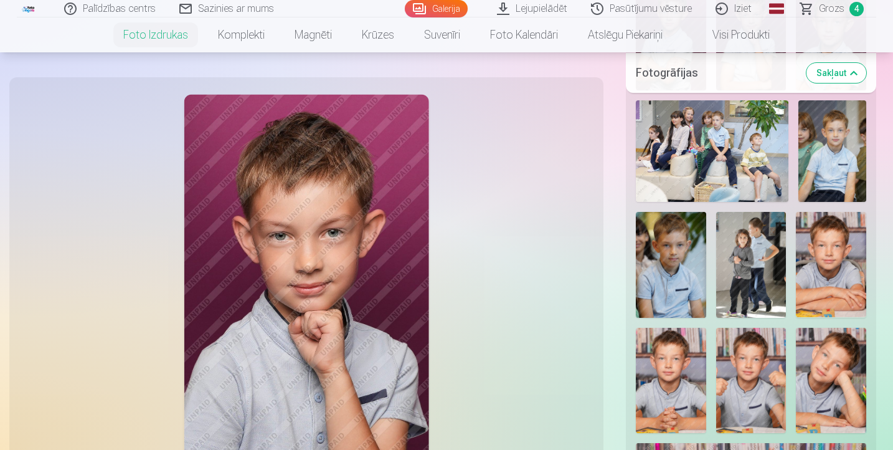
scroll to position [552, 0]
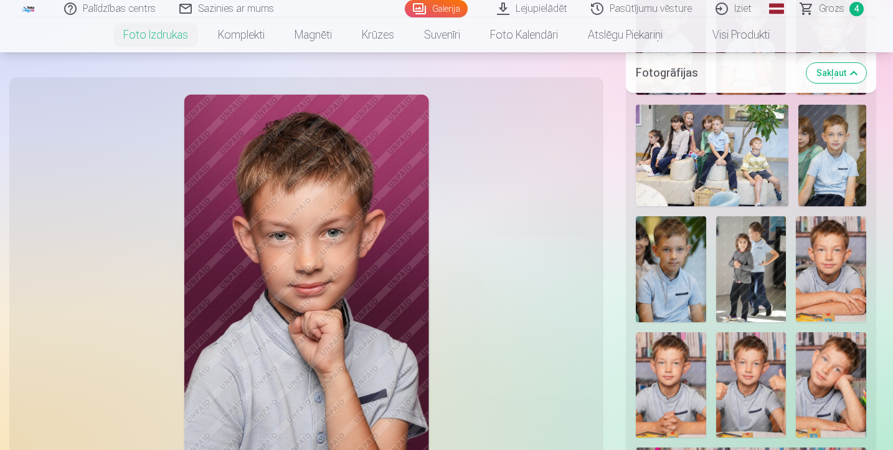
click at [672, 272] on img at bounding box center [671, 268] width 70 height 105
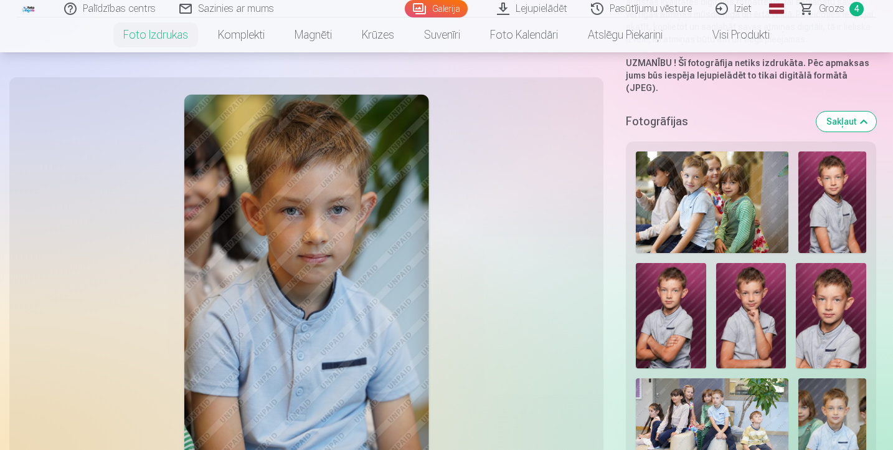
scroll to position [277, 0]
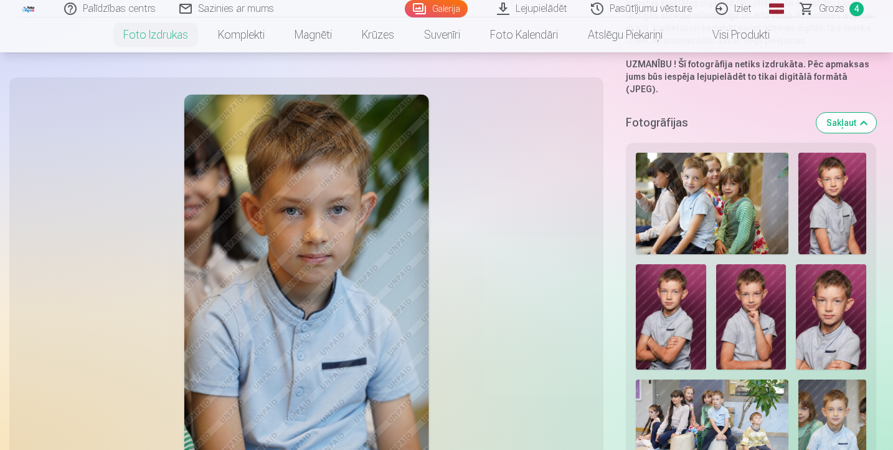
click at [688, 207] on img at bounding box center [712, 204] width 153 height 102
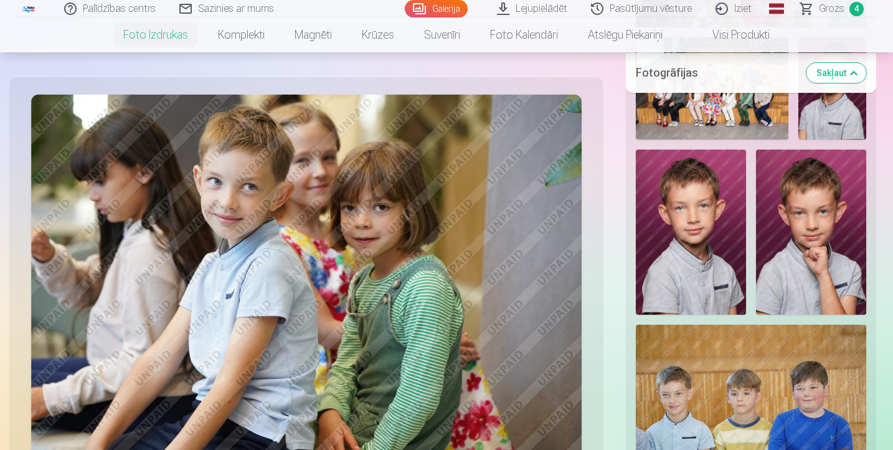
scroll to position [1727, 0]
click at [698, 262] on img at bounding box center [691, 232] width 110 height 166
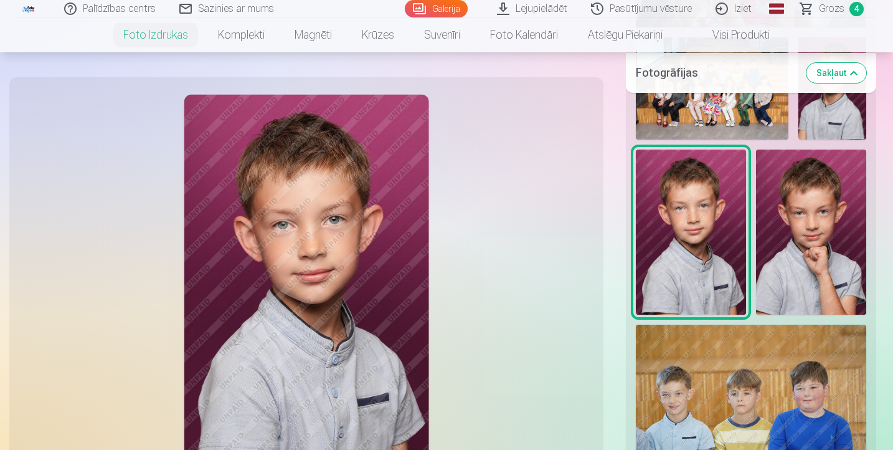
click at [825, 249] on img at bounding box center [811, 232] width 110 height 166
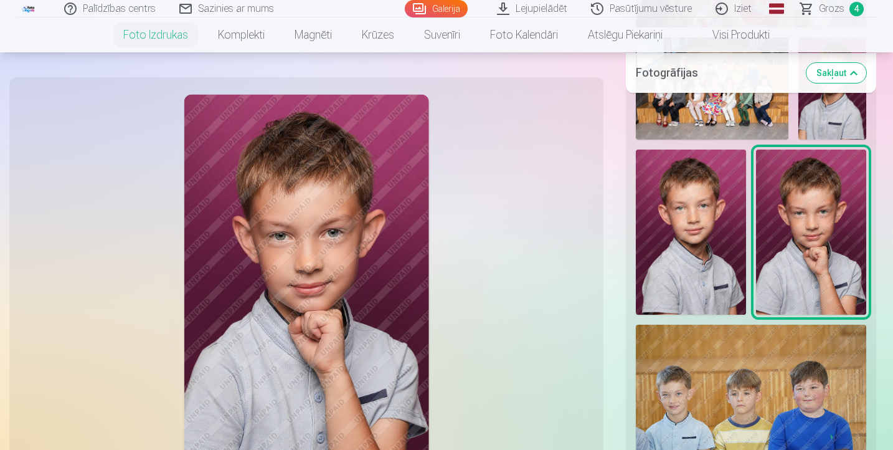
click at [716, 239] on img at bounding box center [691, 232] width 110 height 166
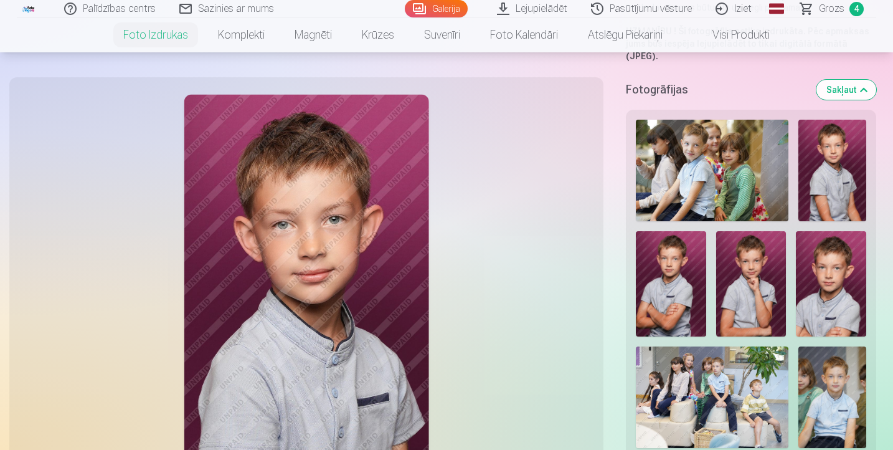
scroll to position [309, 0]
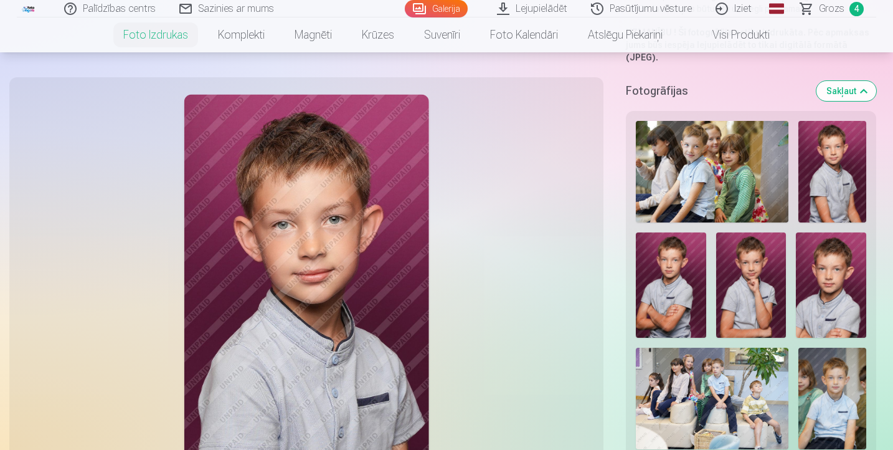
click at [671, 298] on img at bounding box center [671, 284] width 70 height 105
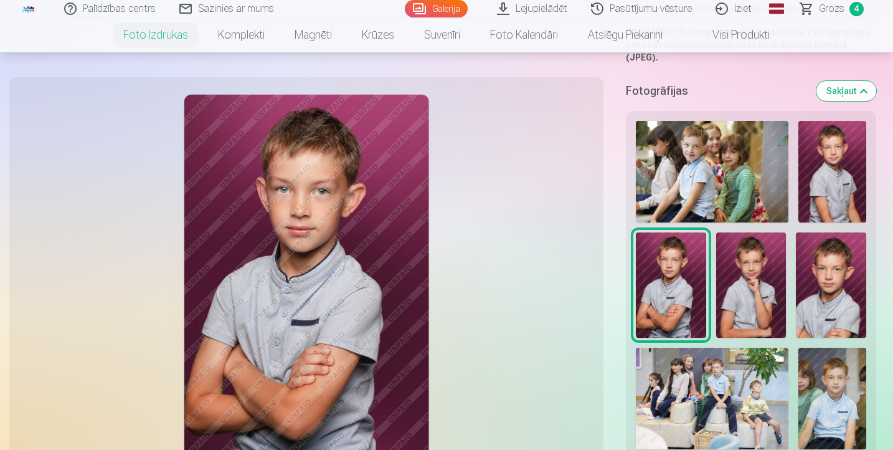
click at [759, 288] on img at bounding box center [751, 284] width 70 height 105
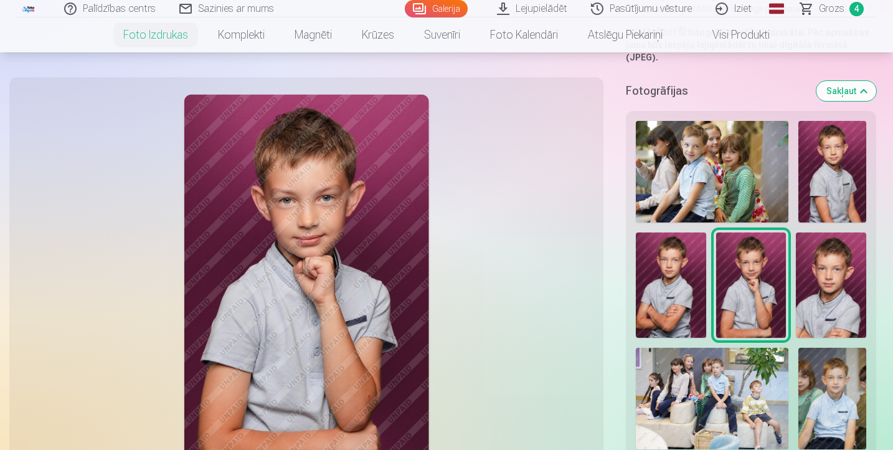
click at [833, 282] on img at bounding box center [831, 284] width 70 height 105
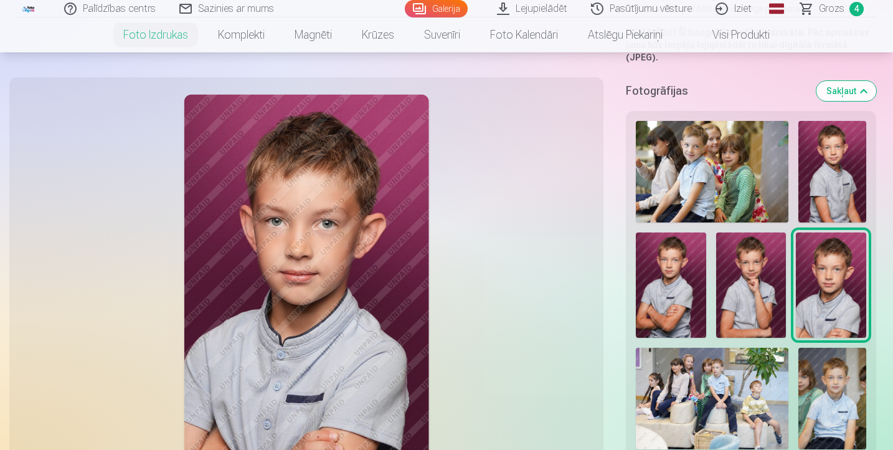
click at [674, 280] on img at bounding box center [671, 284] width 70 height 105
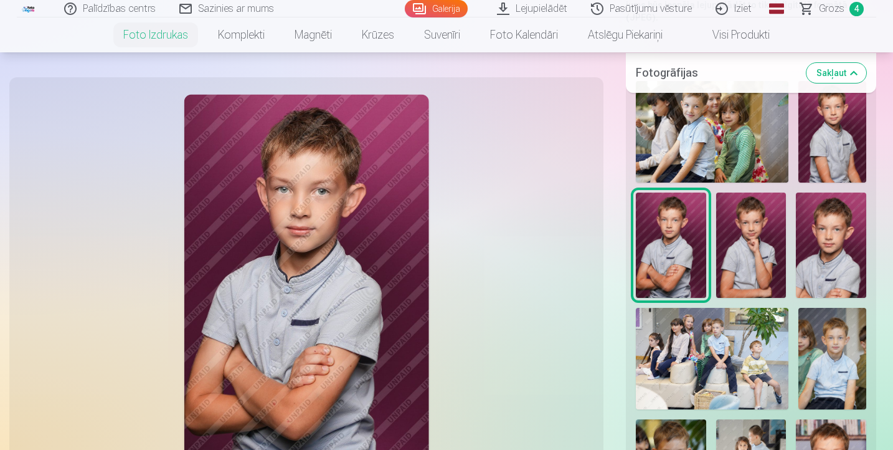
scroll to position [353, 0]
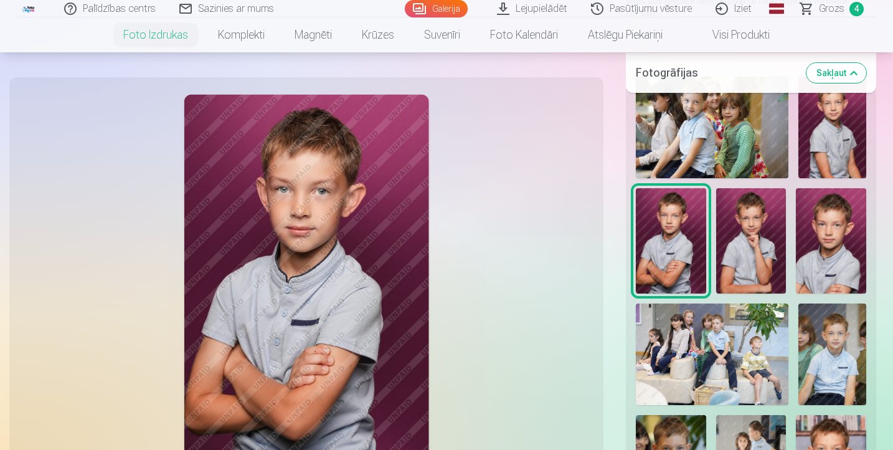
click at [831, 354] on img at bounding box center [832, 354] width 68 height 102
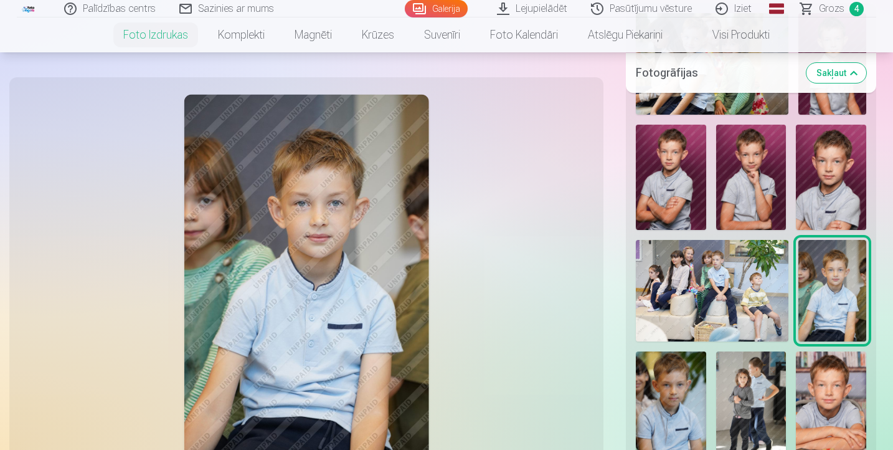
scroll to position [415, 0]
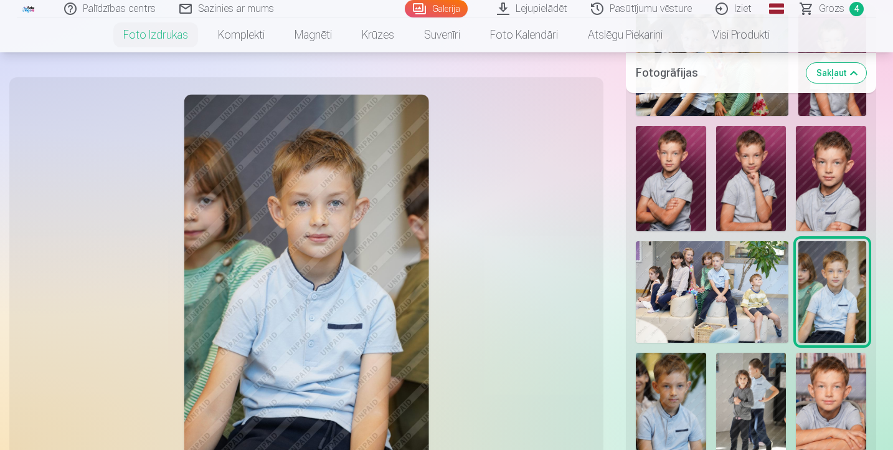
click at [829, 390] on img at bounding box center [831, 404] width 70 height 105
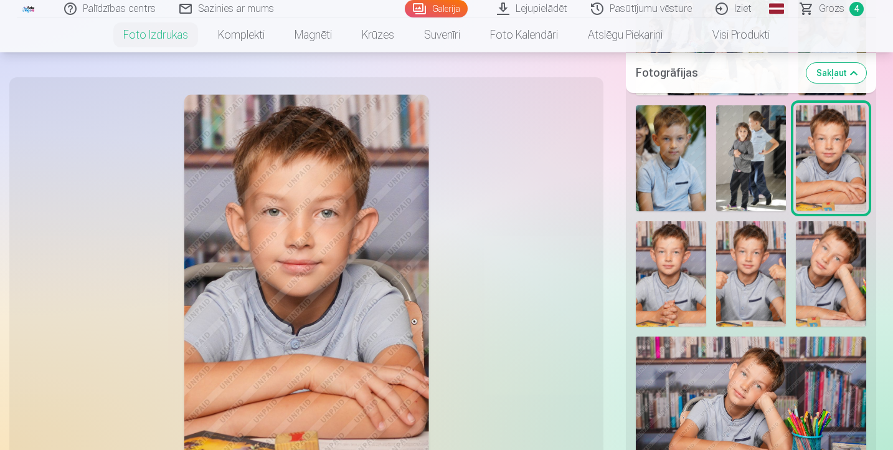
scroll to position [663, 0]
click at [744, 382] on img at bounding box center [751, 413] width 230 height 154
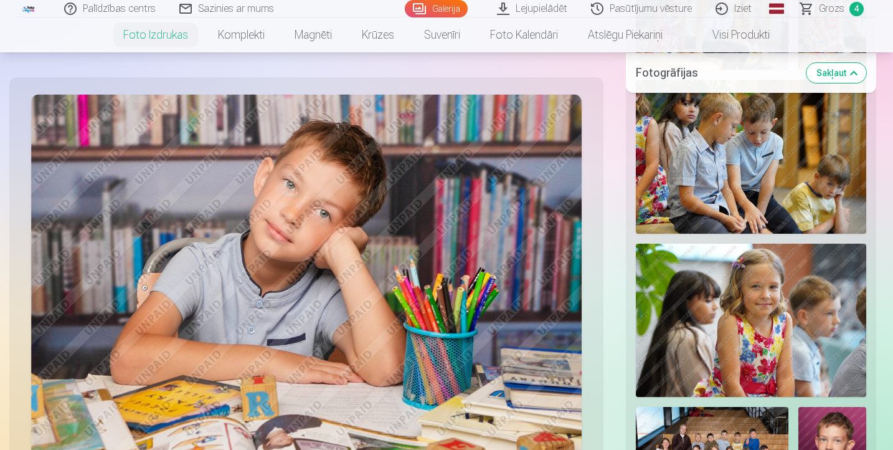
scroll to position [1359, 0]
